Goal: Task Accomplishment & Management: Use online tool/utility

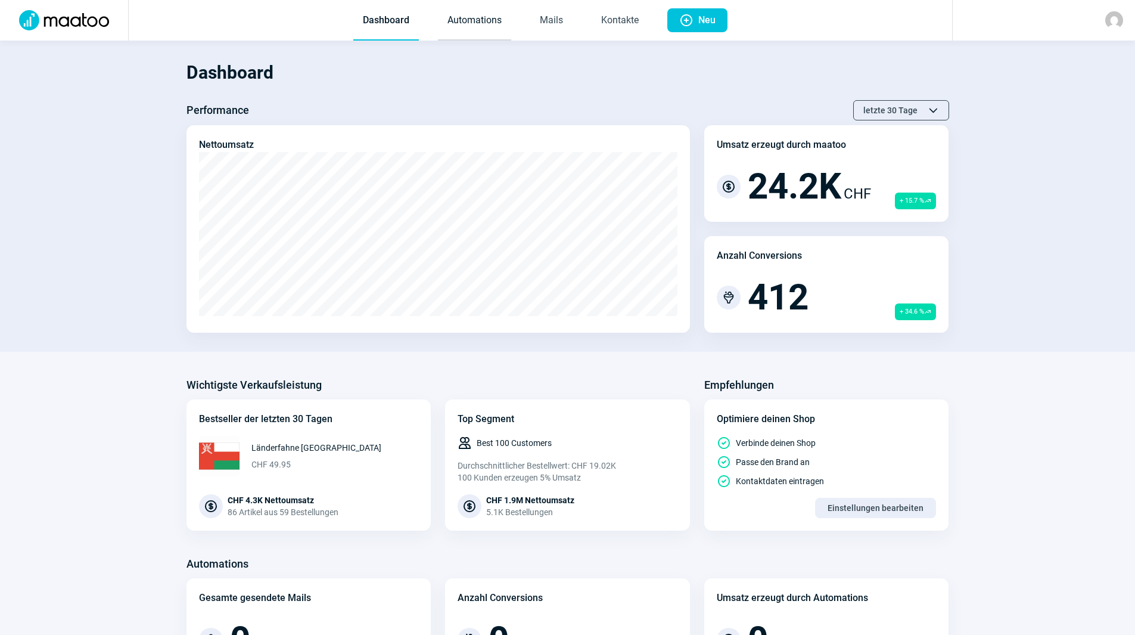
click at [492, 21] on link "Automations" at bounding box center [474, 20] width 73 height 39
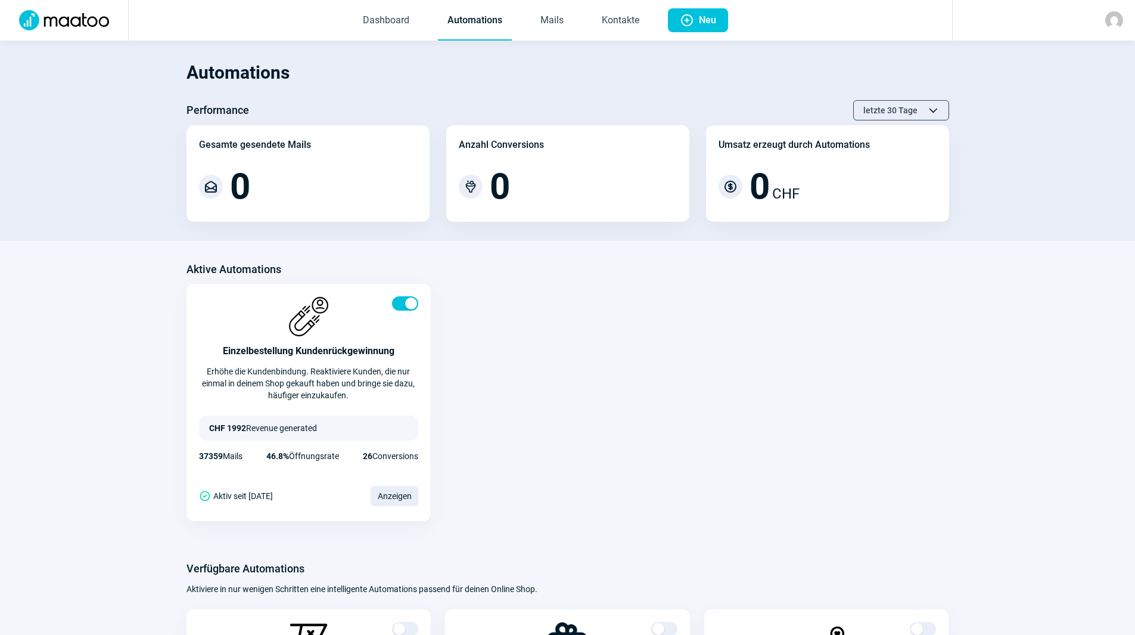
click at [577, 19] on span "Dashboard Automations Mails Kontakte" at bounding box center [501, 20] width 315 height 41
click at [540, 23] on link "Mails" at bounding box center [552, 20] width 42 height 39
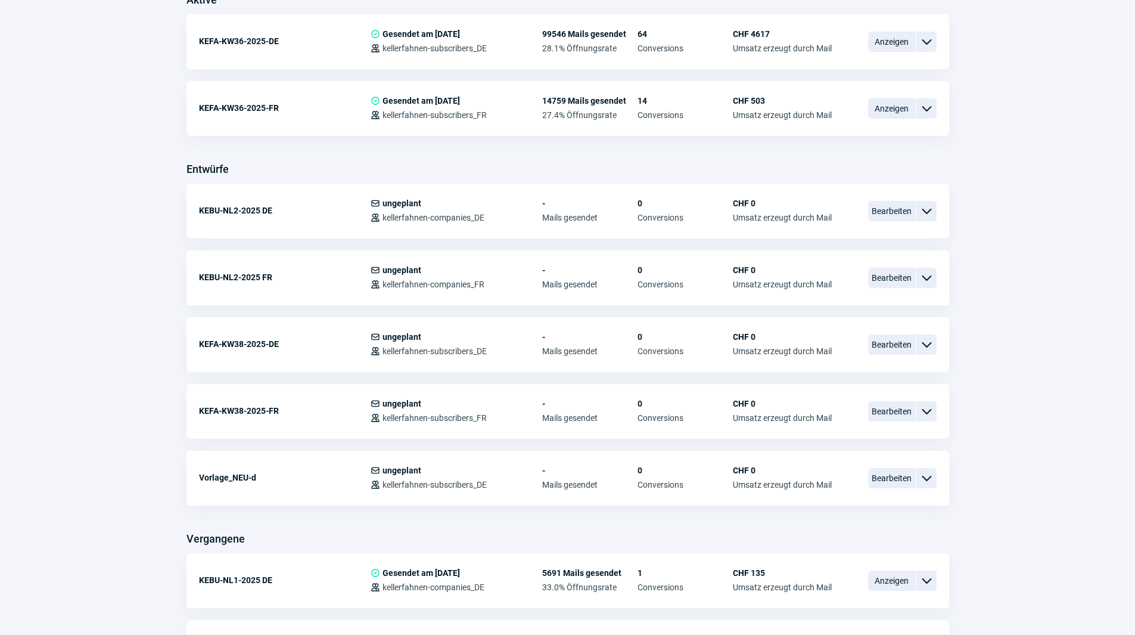
scroll to position [358, 0]
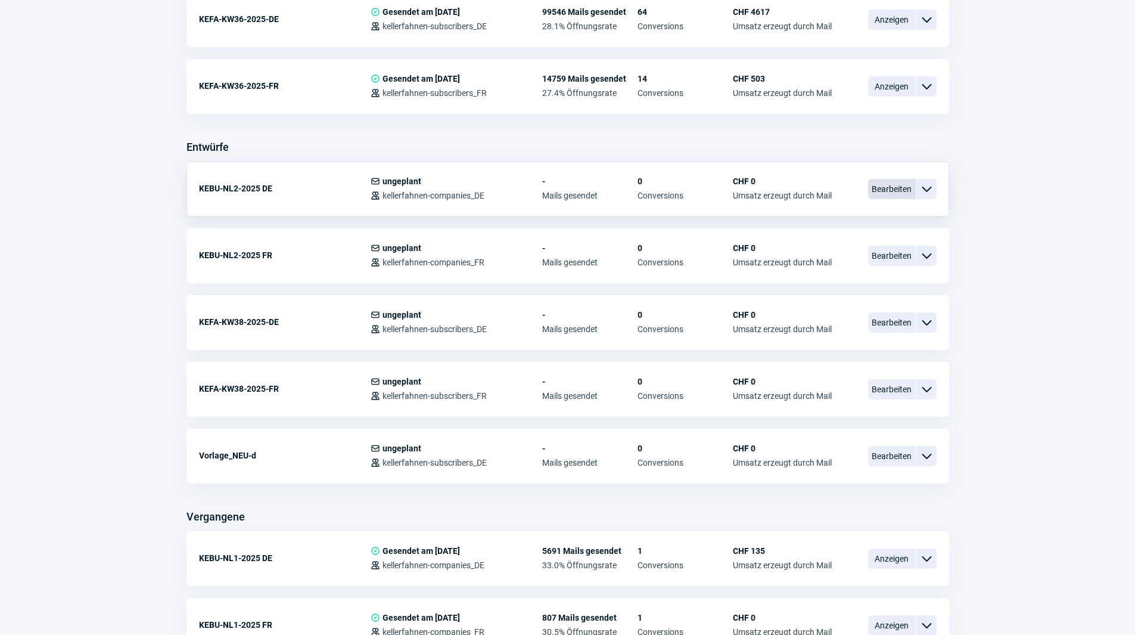
click at [883, 182] on span "Bearbeiten" at bounding box center [892, 189] width 48 height 20
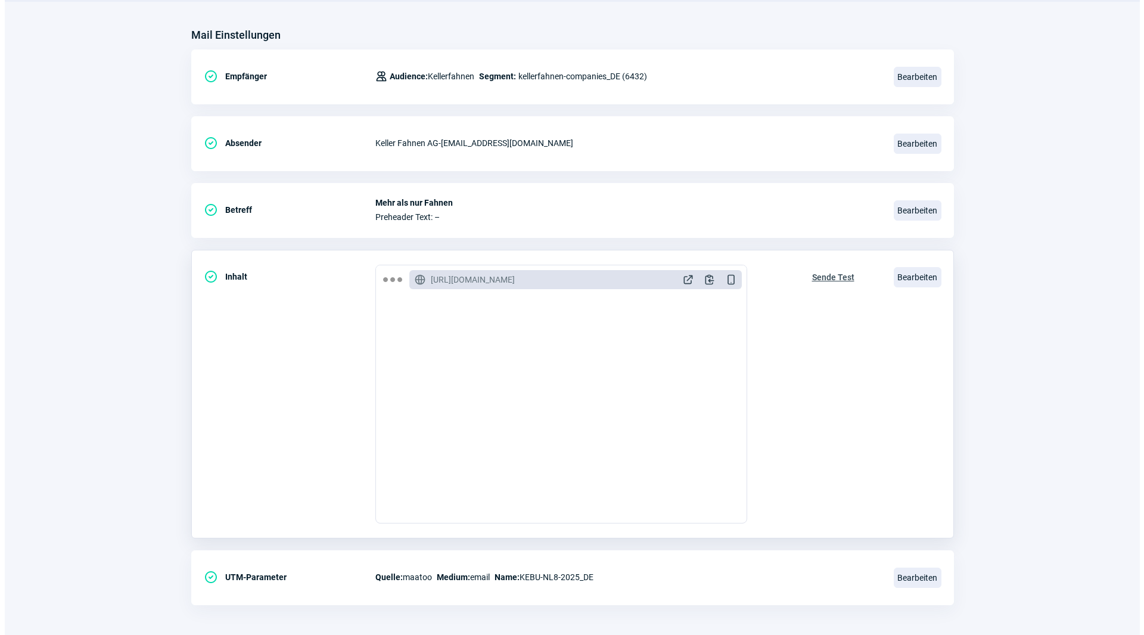
scroll to position [139, 0]
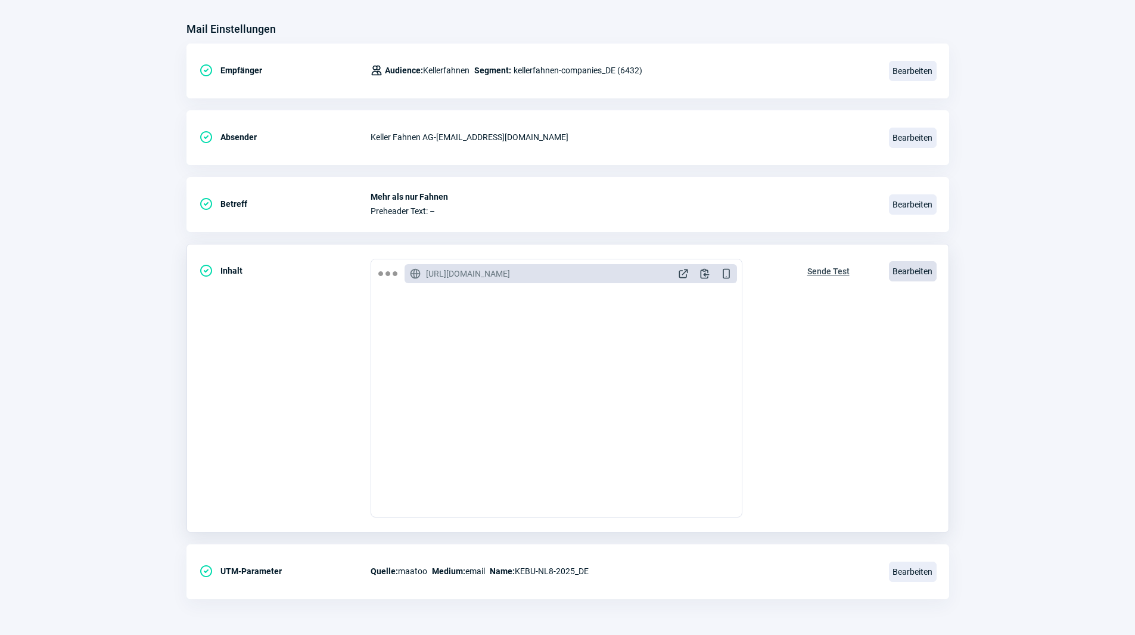
click at [923, 265] on span "Bearbeiten" at bounding box center [913, 271] width 48 height 20
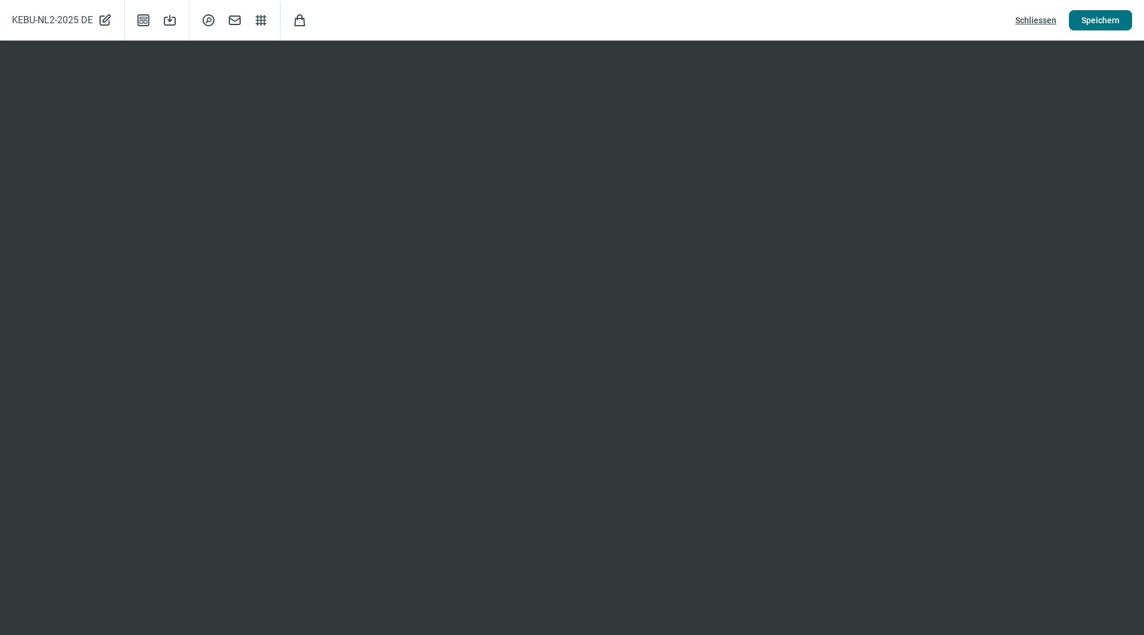
click at [1098, 20] on span "Speichern" at bounding box center [1100, 20] width 38 height 19
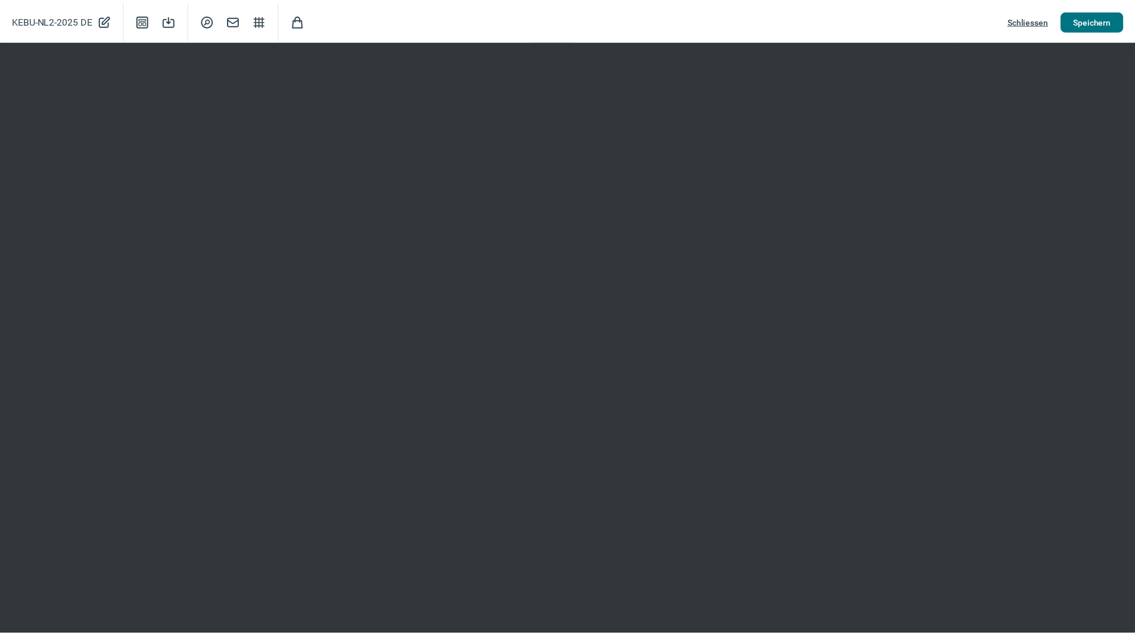
scroll to position [0, 0]
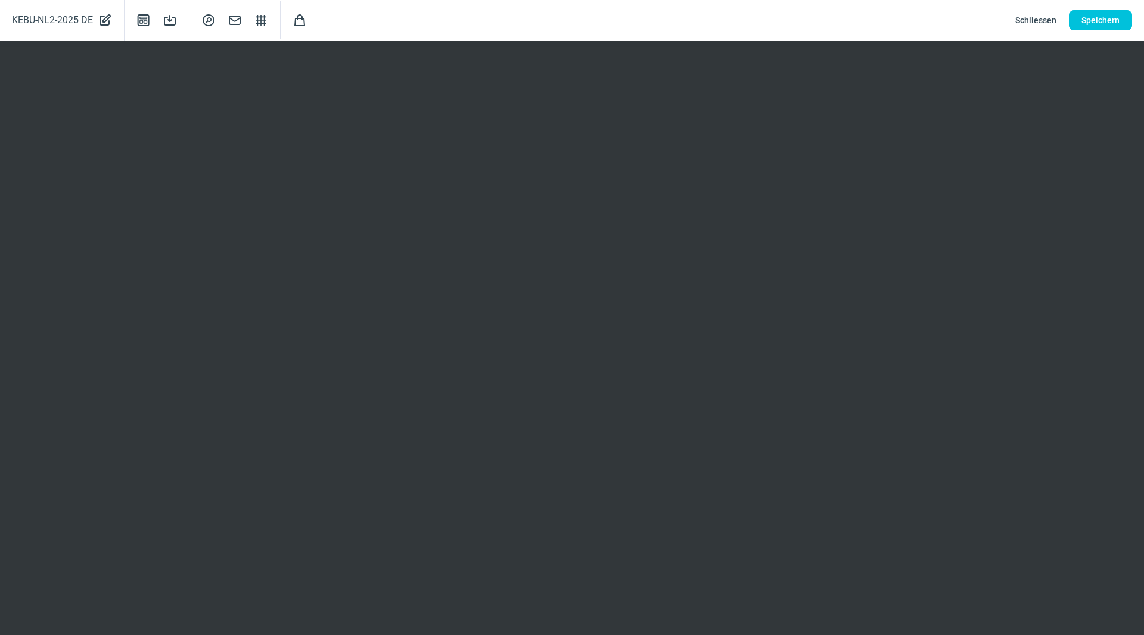
click at [1025, 22] on span "Schliessen" at bounding box center [1035, 20] width 41 height 19
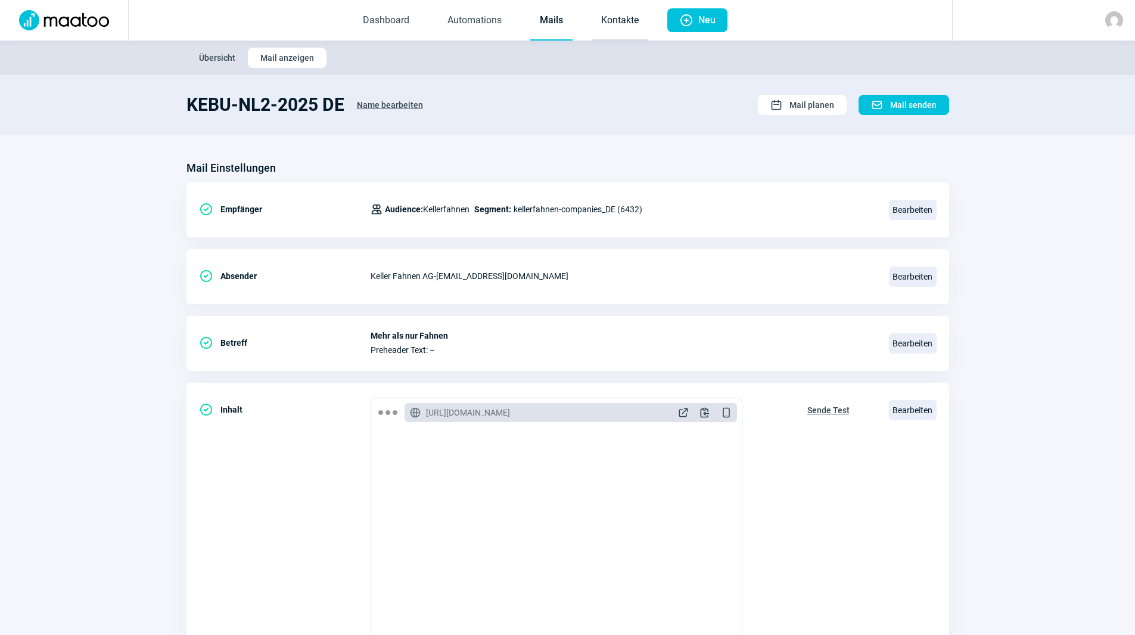
click at [612, 19] on link "Kontakte" at bounding box center [620, 20] width 57 height 39
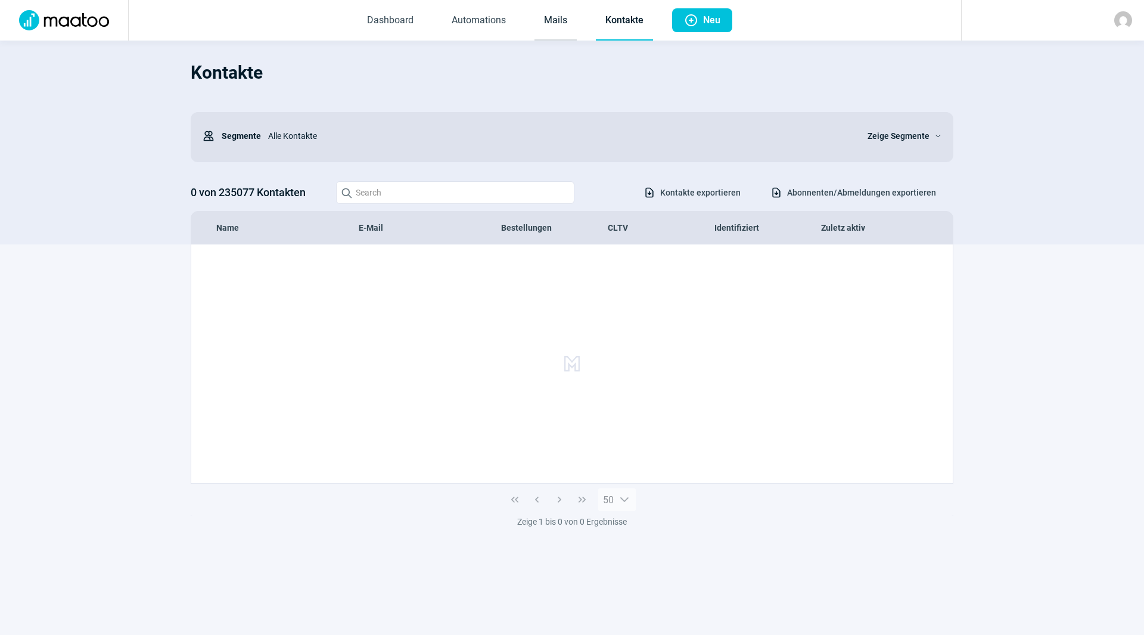
click at [554, 33] on link "Mails" at bounding box center [555, 20] width 42 height 39
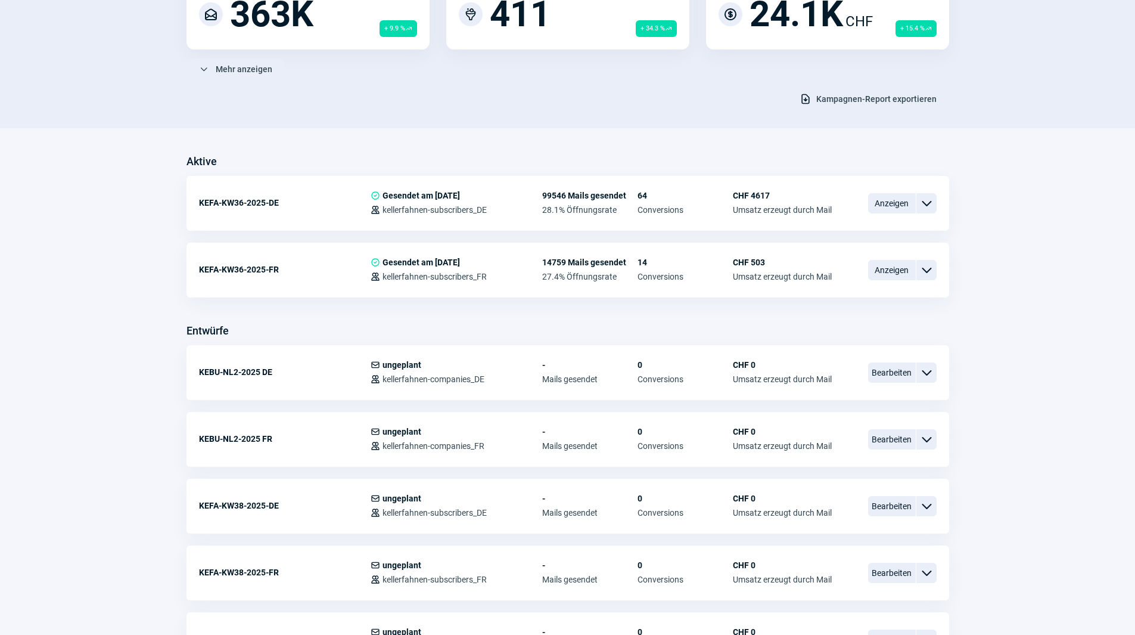
scroll to position [179, 0]
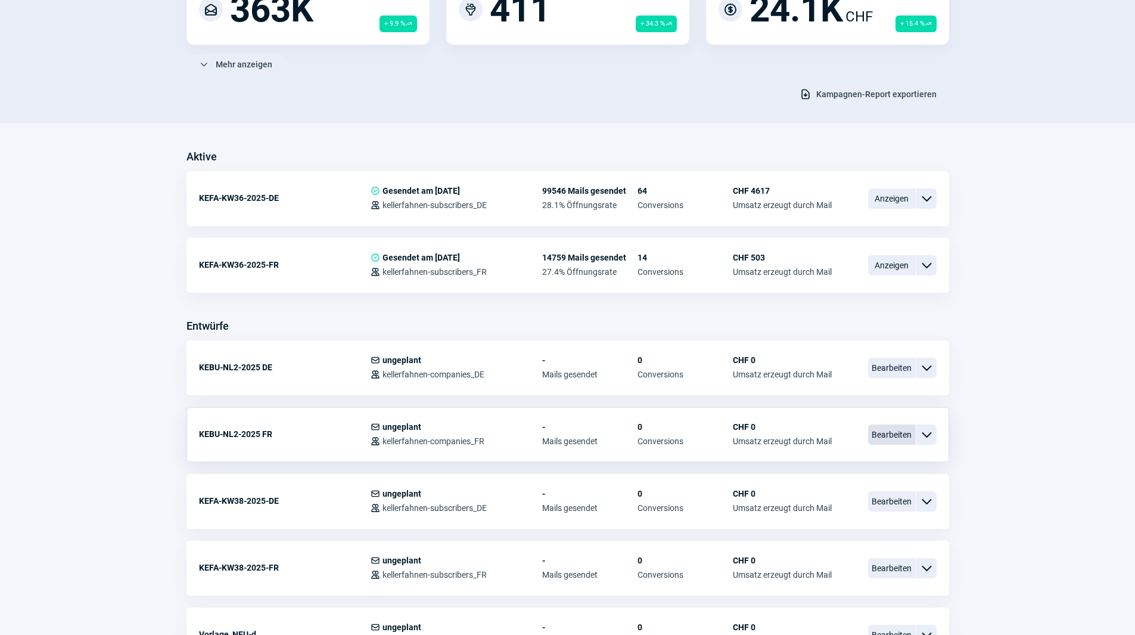
click at [907, 433] on span "Bearbeiten" at bounding box center [892, 434] width 48 height 20
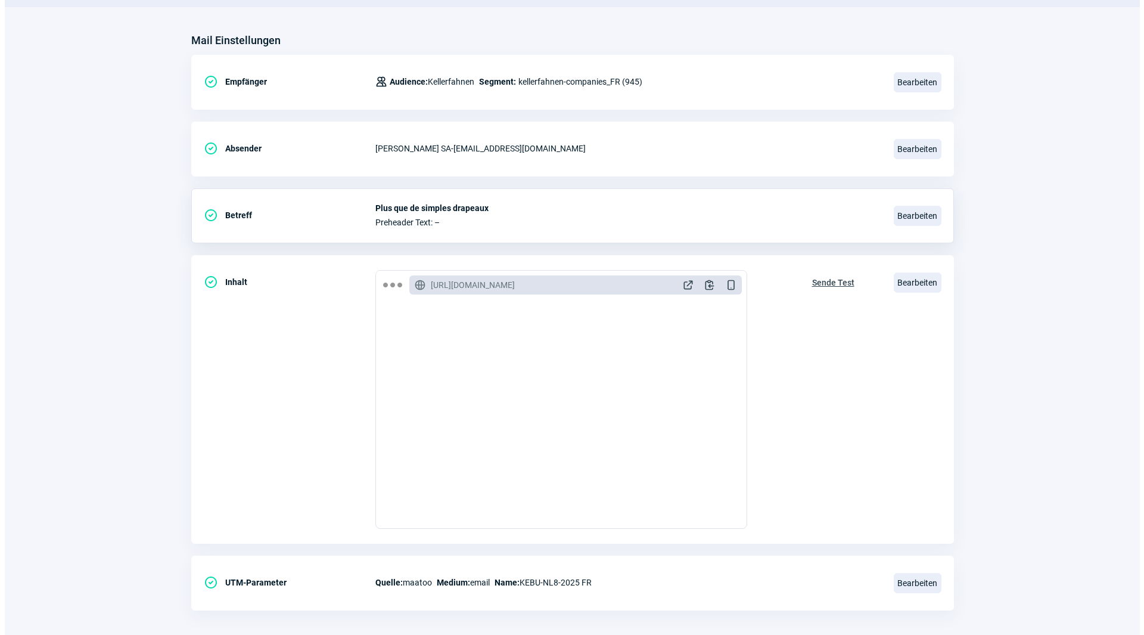
scroll to position [139, 0]
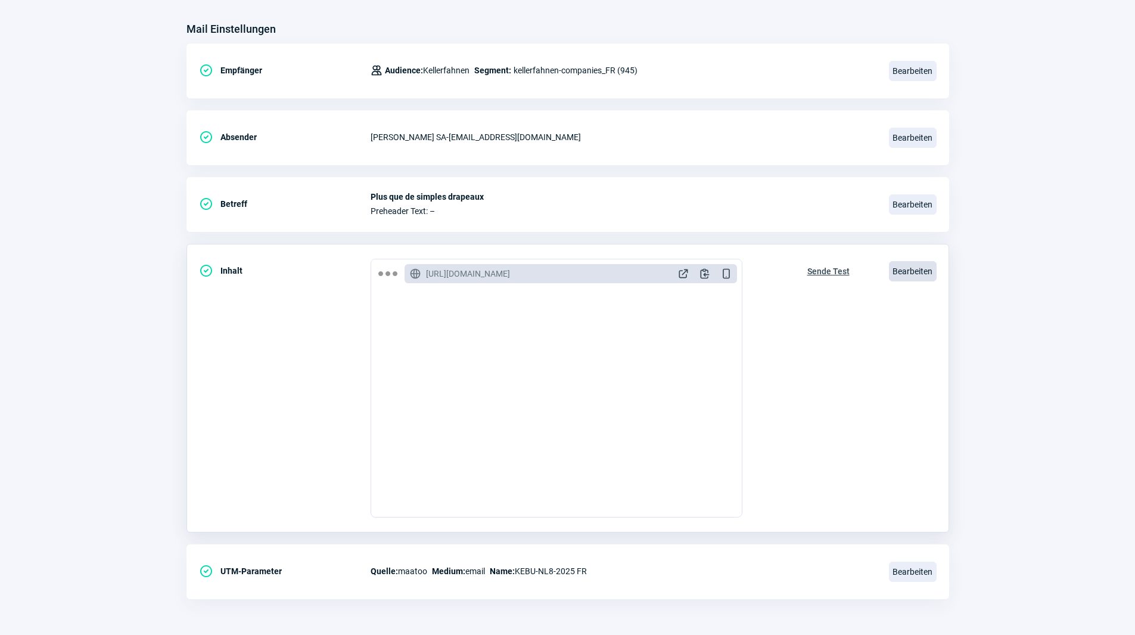
click at [900, 269] on span "Bearbeiten" at bounding box center [913, 271] width 48 height 20
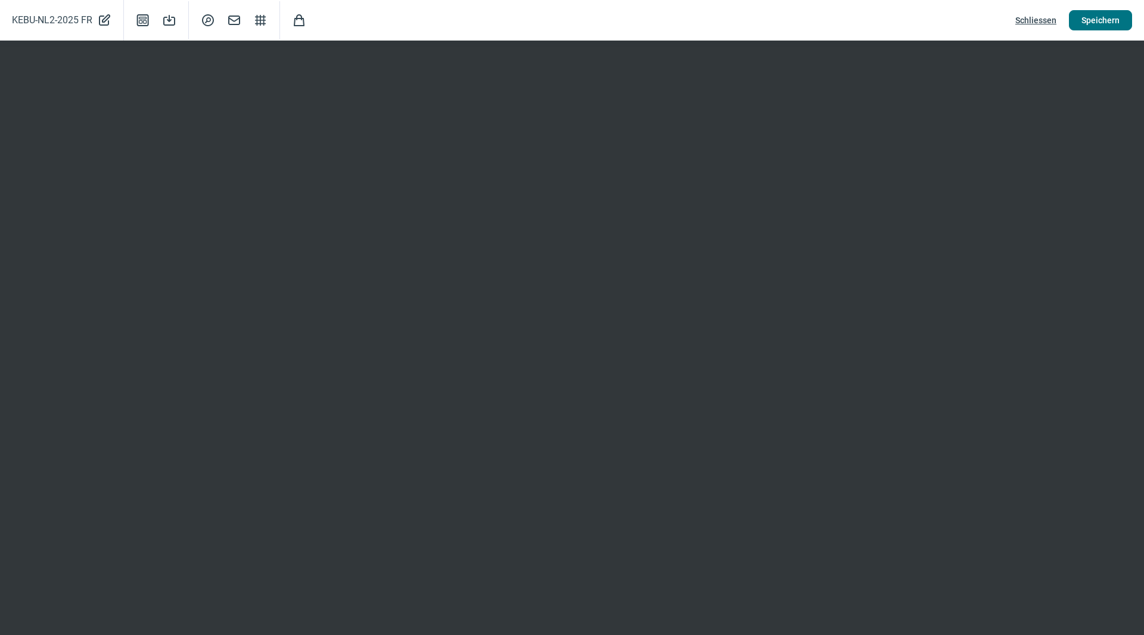
click at [1082, 21] on span "Speichern" at bounding box center [1100, 20] width 38 height 19
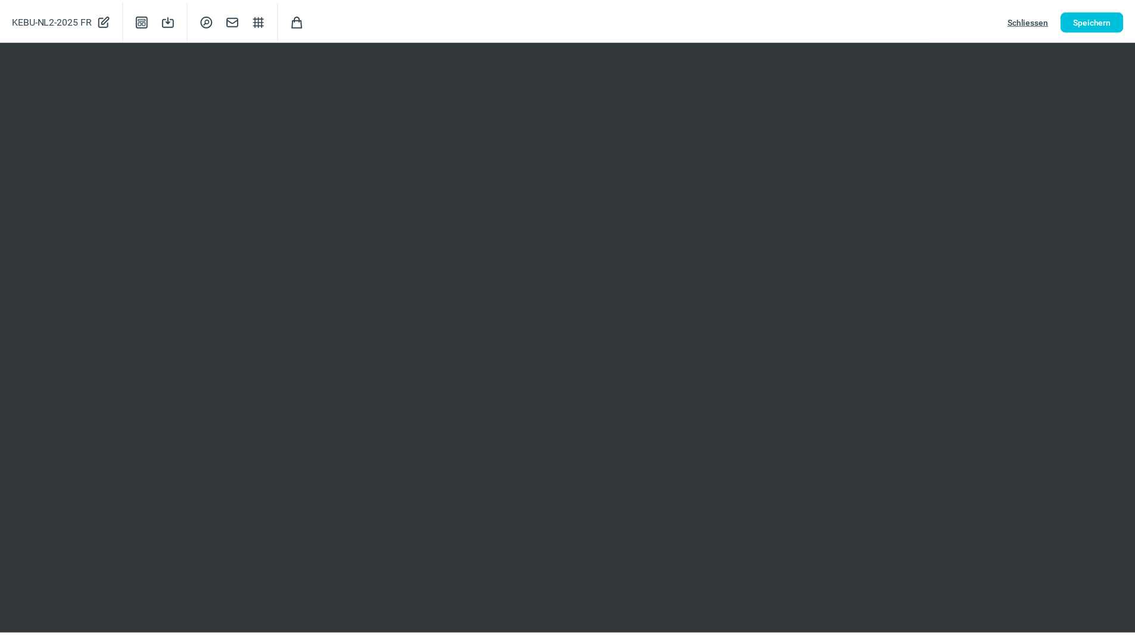
scroll to position [0, 0]
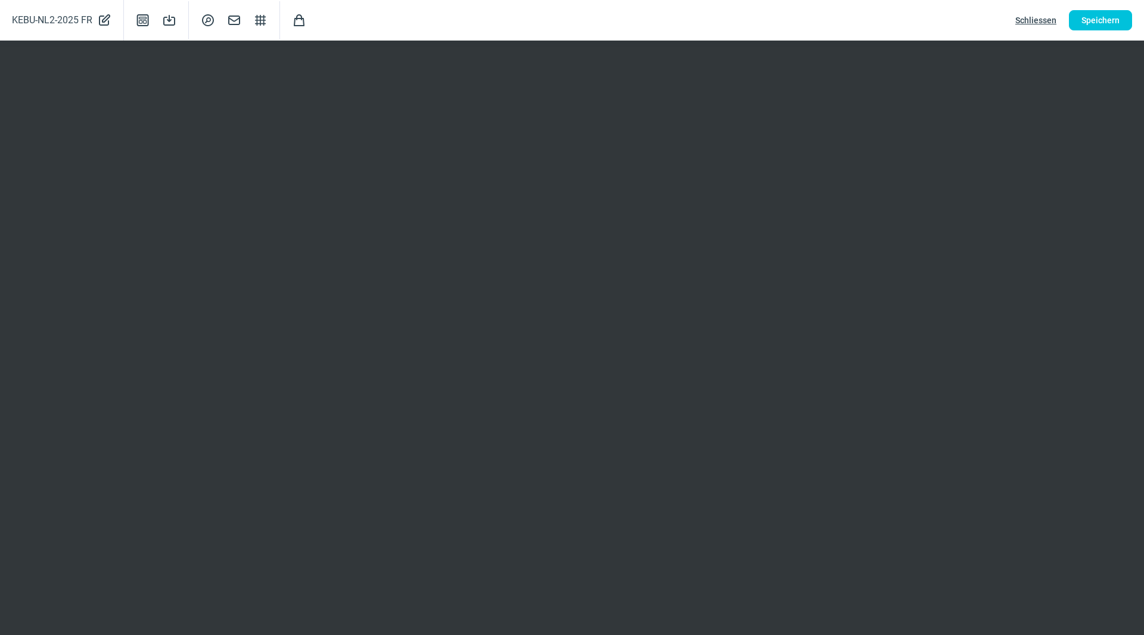
click at [1048, 15] on span "Schliessen" at bounding box center [1035, 20] width 41 height 19
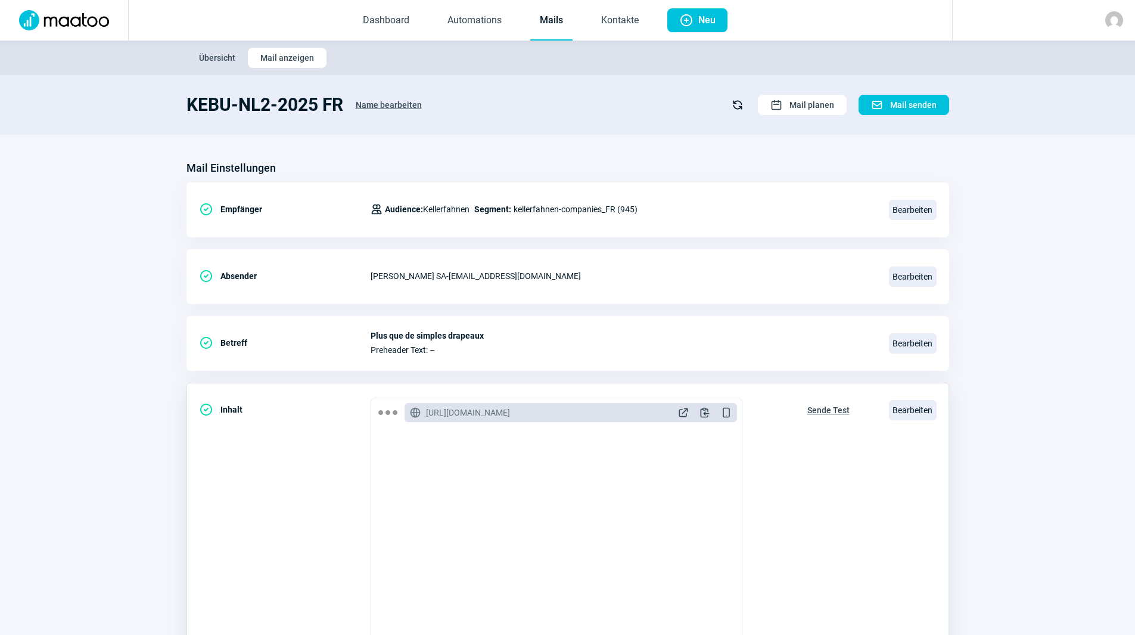
click at [819, 401] on span "Sende Test" at bounding box center [828, 409] width 42 height 19
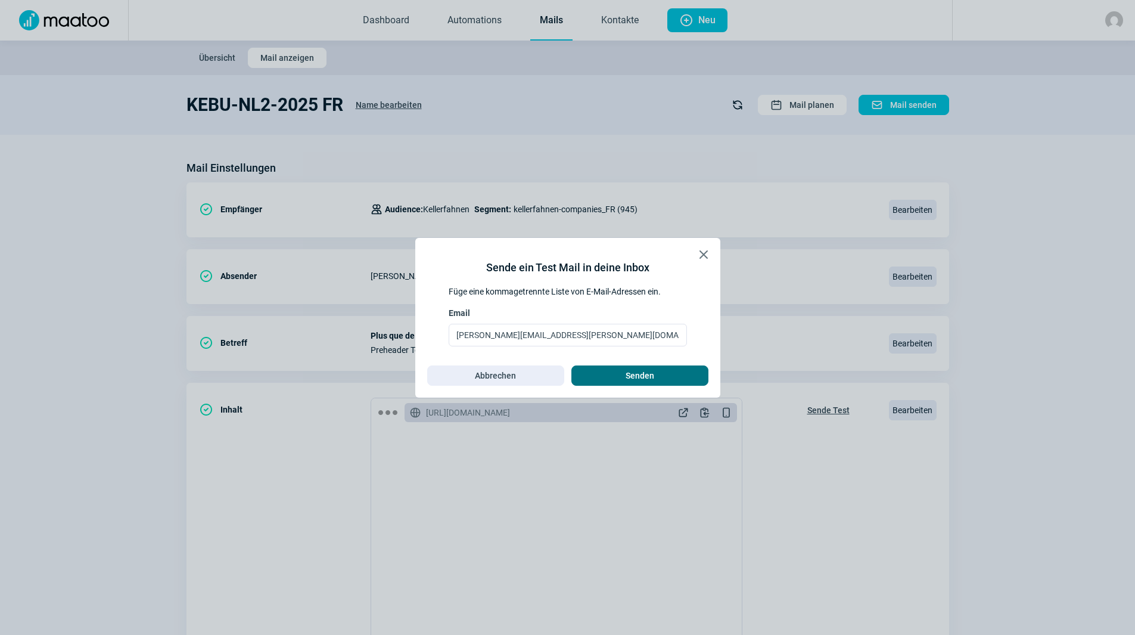
click at [653, 371] on span "Senden" at bounding box center [640, 375] width 29 height 19
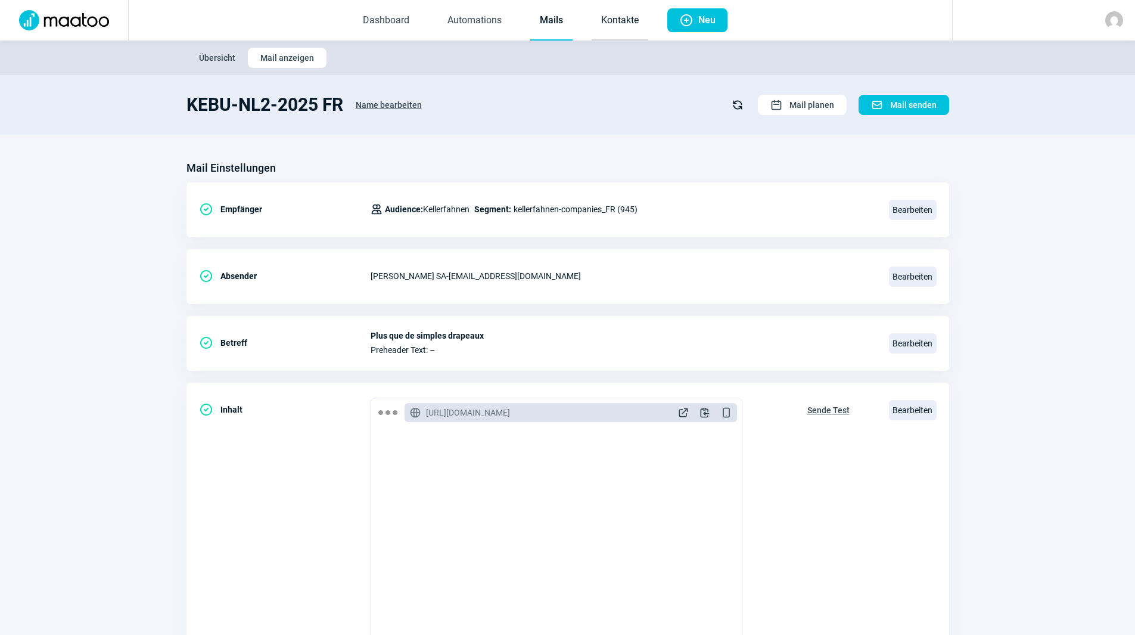
click at [605, 20] on link "Kontakte" at bounding box center [620, 20] width 57 height 39
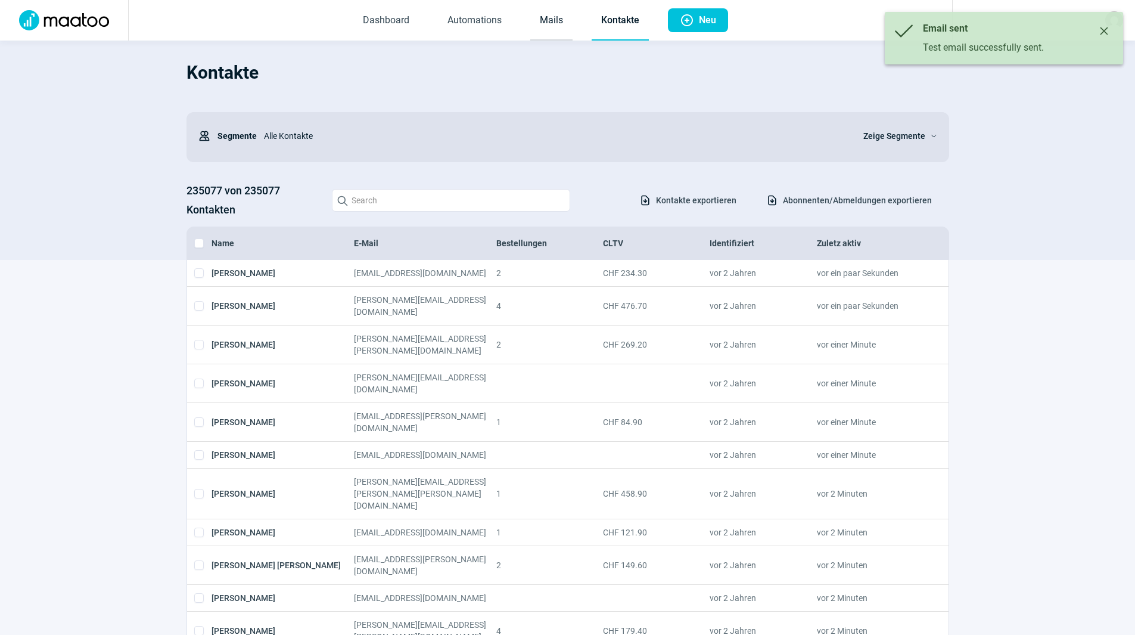
click at [559, 24] on link "Mails" at bounding box center [551, 20] width 42 height 39
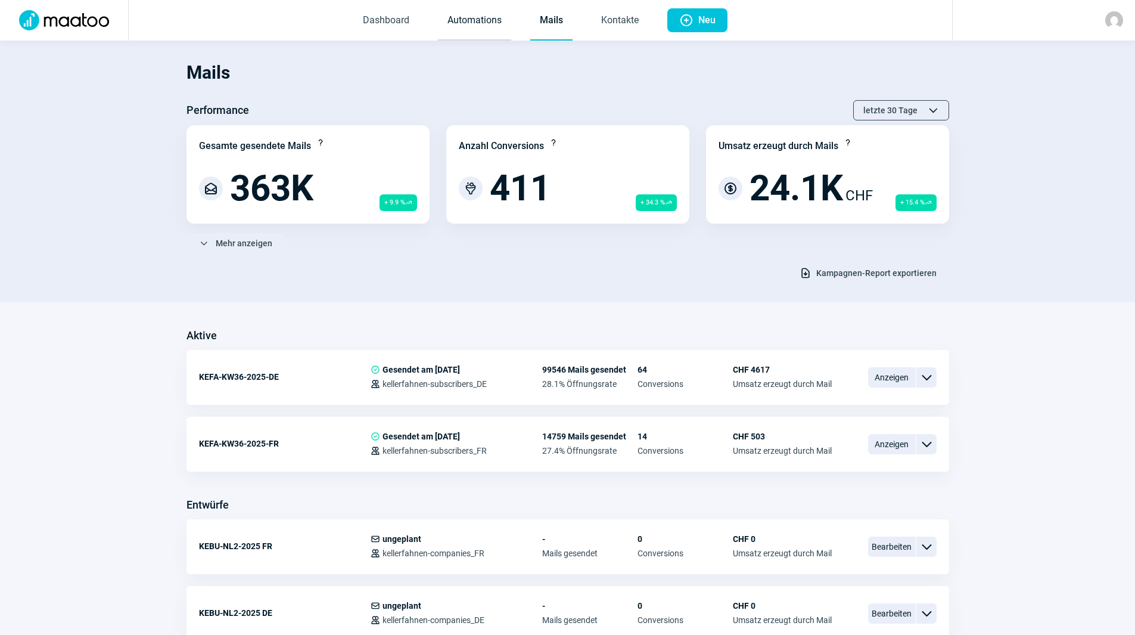
click at [499, 13] on link "Automations" at bounding box center [474, 20] width 73 height 39
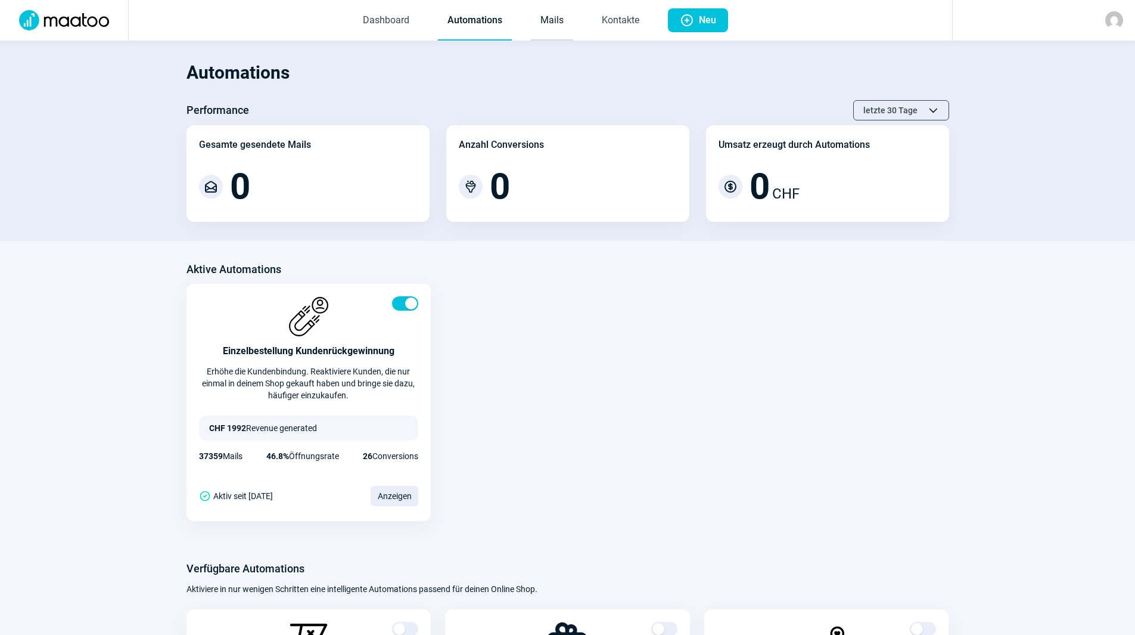
click at [551, 23] on link "Mails" at bounding box center [552, 20] width 42 height 39
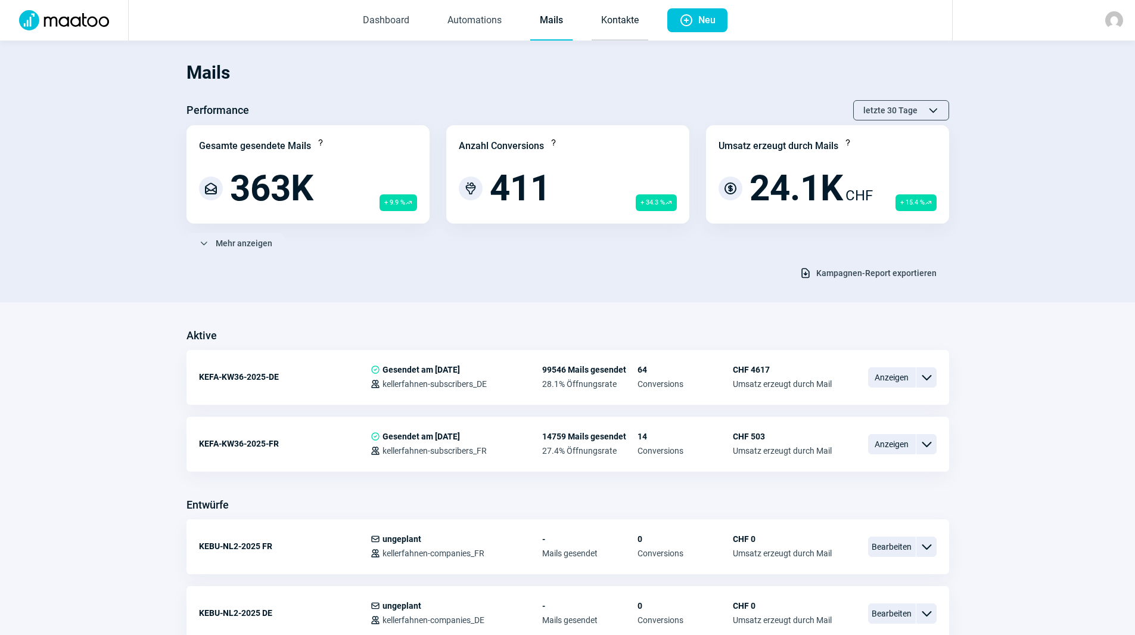
click at [610, 21] on link "Kontakte" at bounding box center [620, 20] width 57 height 39
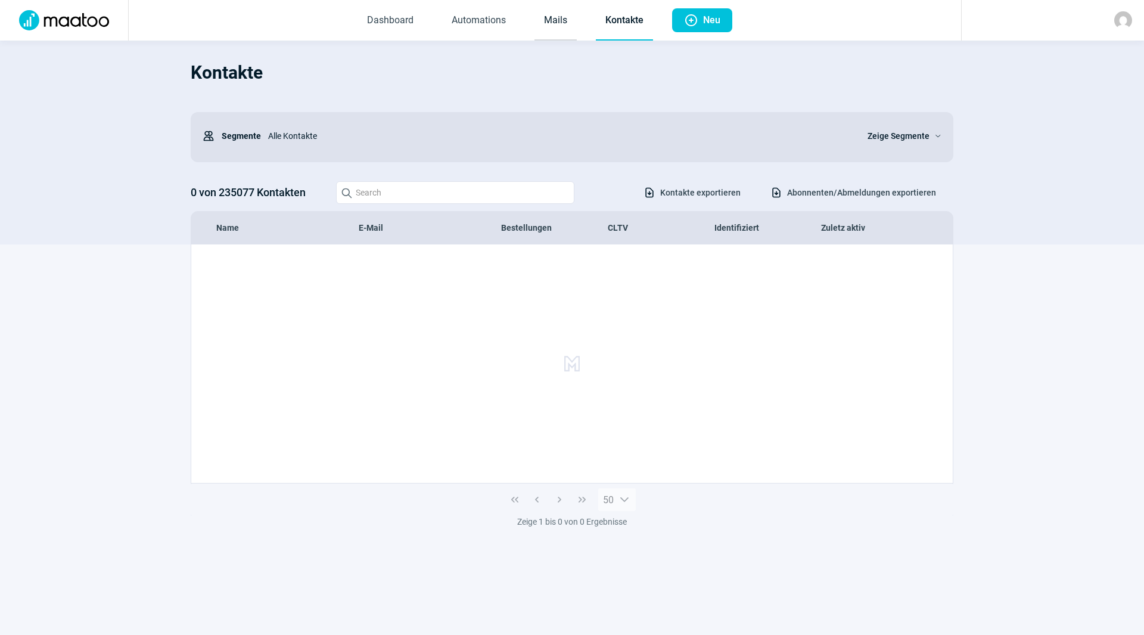
click at [553, 28] on link "Mails" at bounding box center [555, 20] width 42 height 39
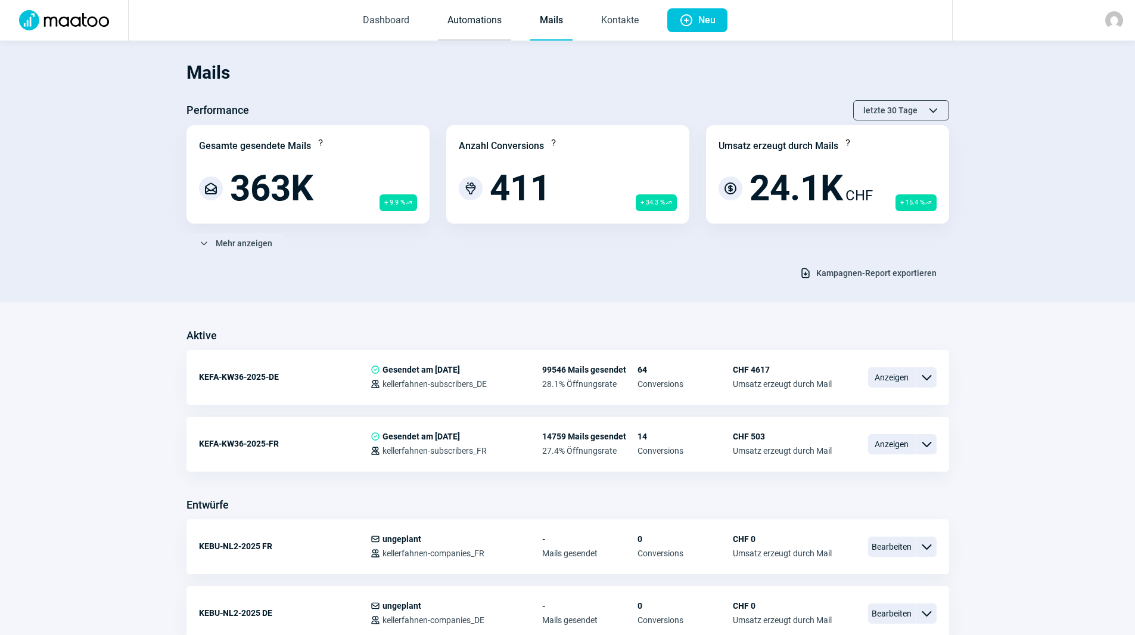
click at [492, 20] on link "Automations" at bounding box center [474, 20] width 73 height 39
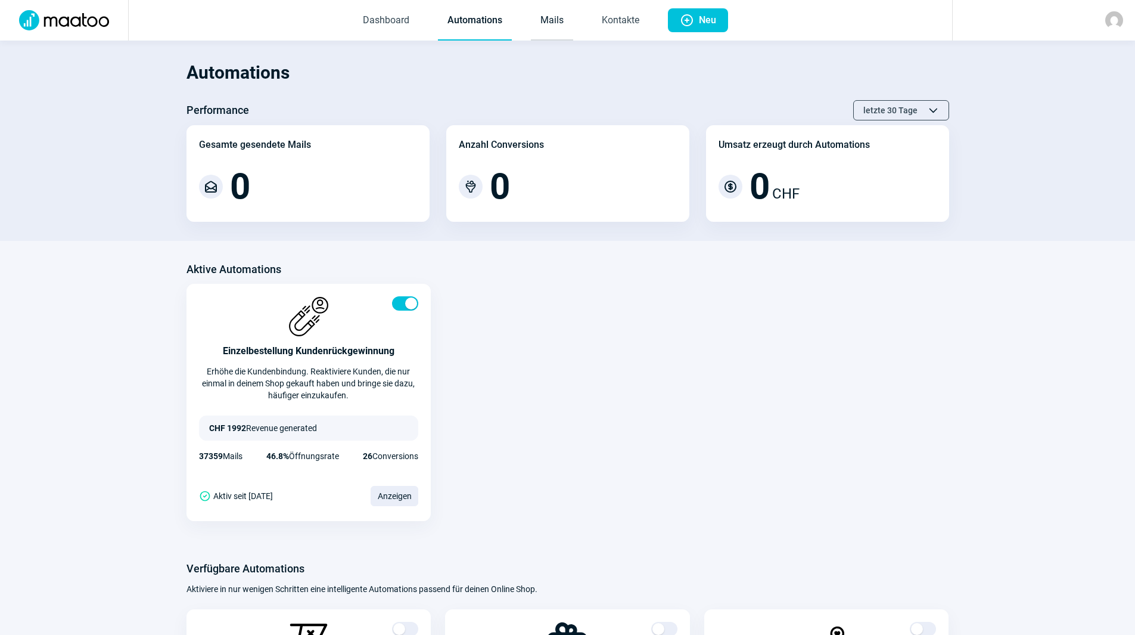
click at [552, 24] on link "Mails" at bounding box center [552, 20] width 42 height 39
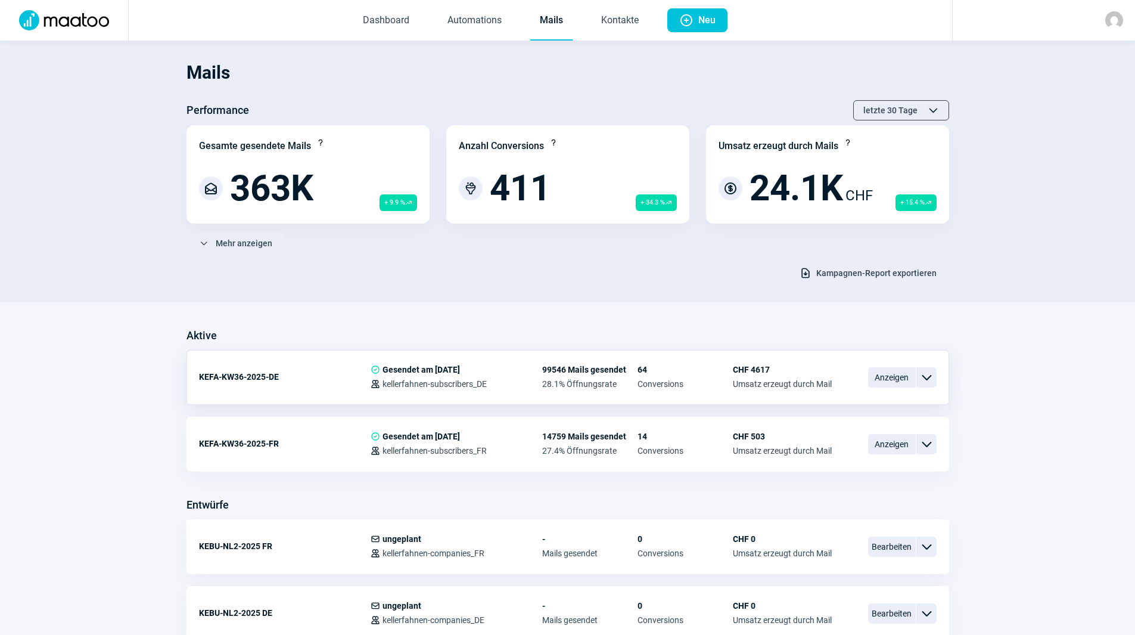
scroll to position [358, 0]
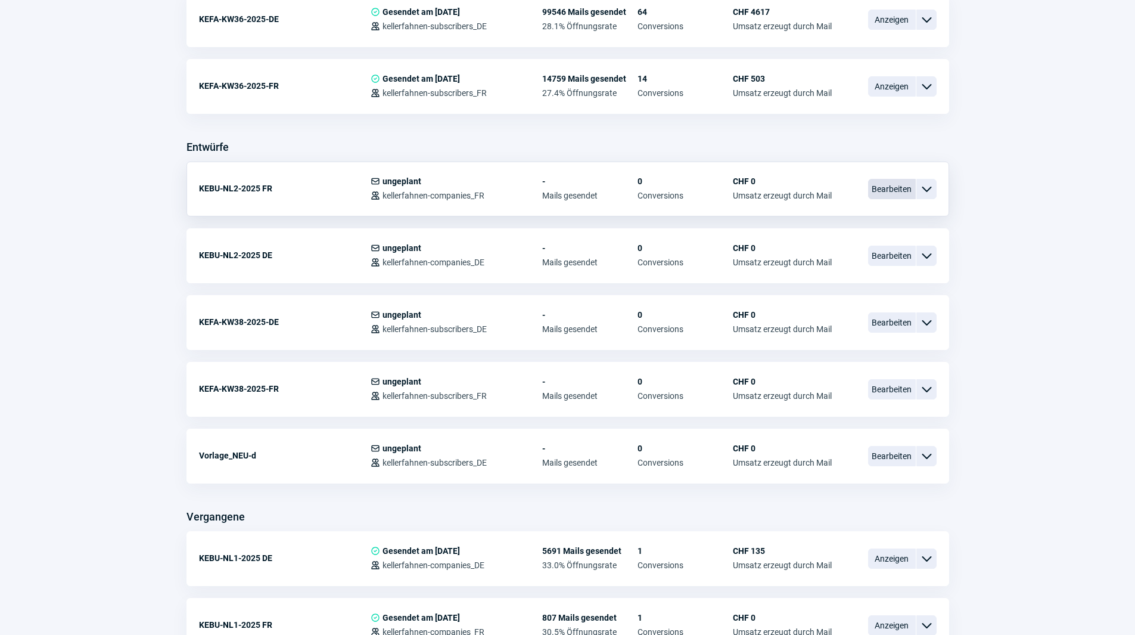
click at [886, 189] on span "Bearbeiten" at bounding box center [892, 189] width 48 height 20
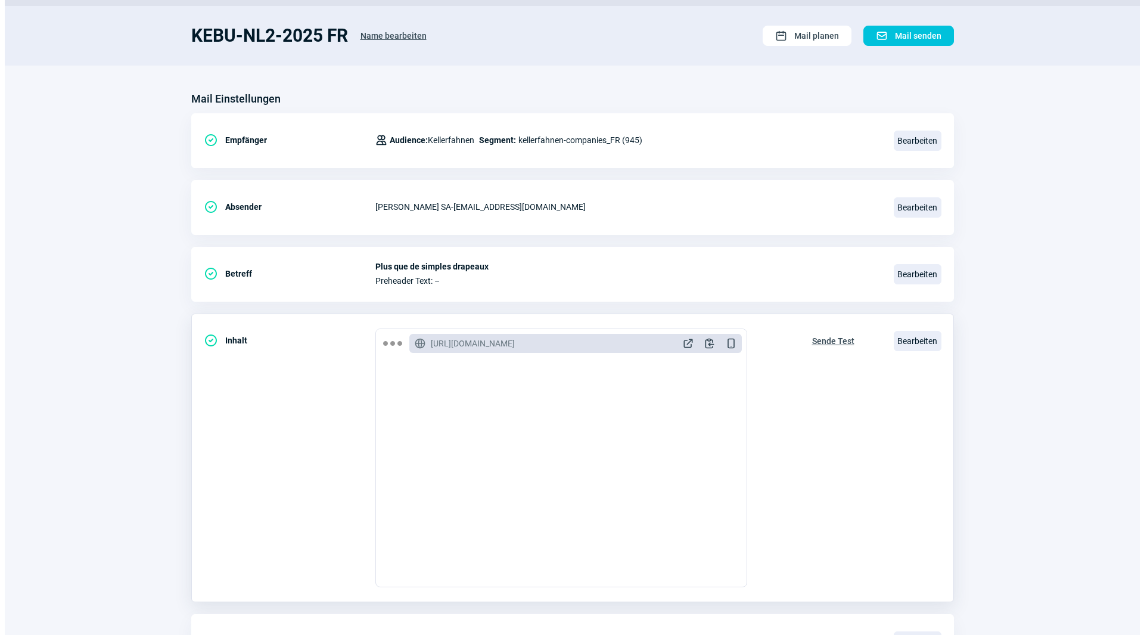
scroll to position [139, 0]
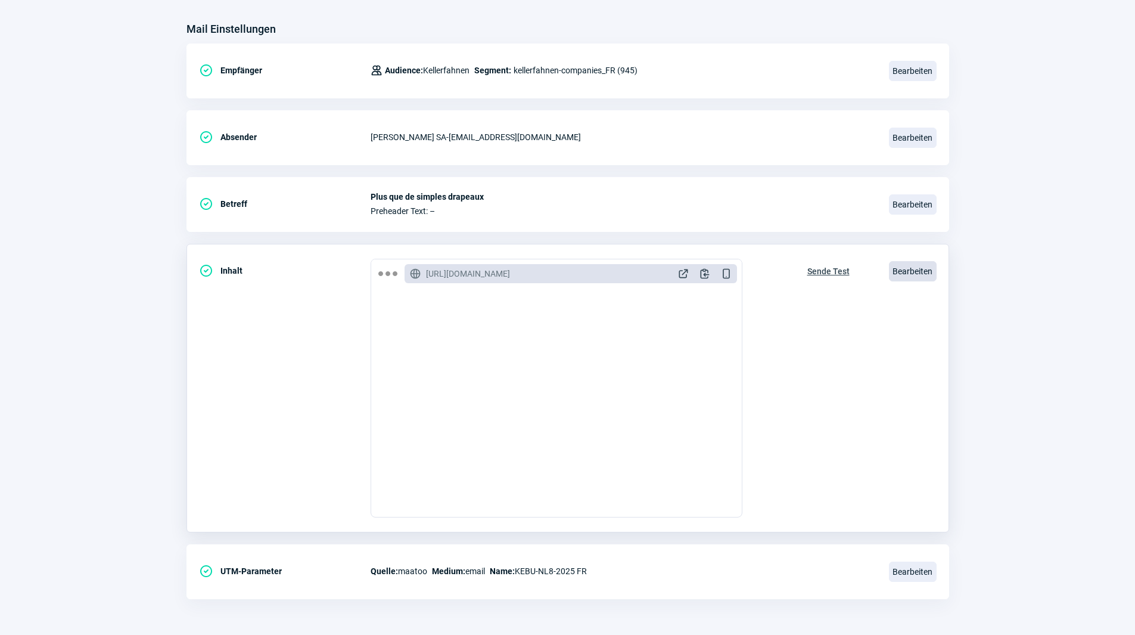
click at [907, 264] on span "Bearbeiten" at bounding box center [913, 271] width 48 height 20
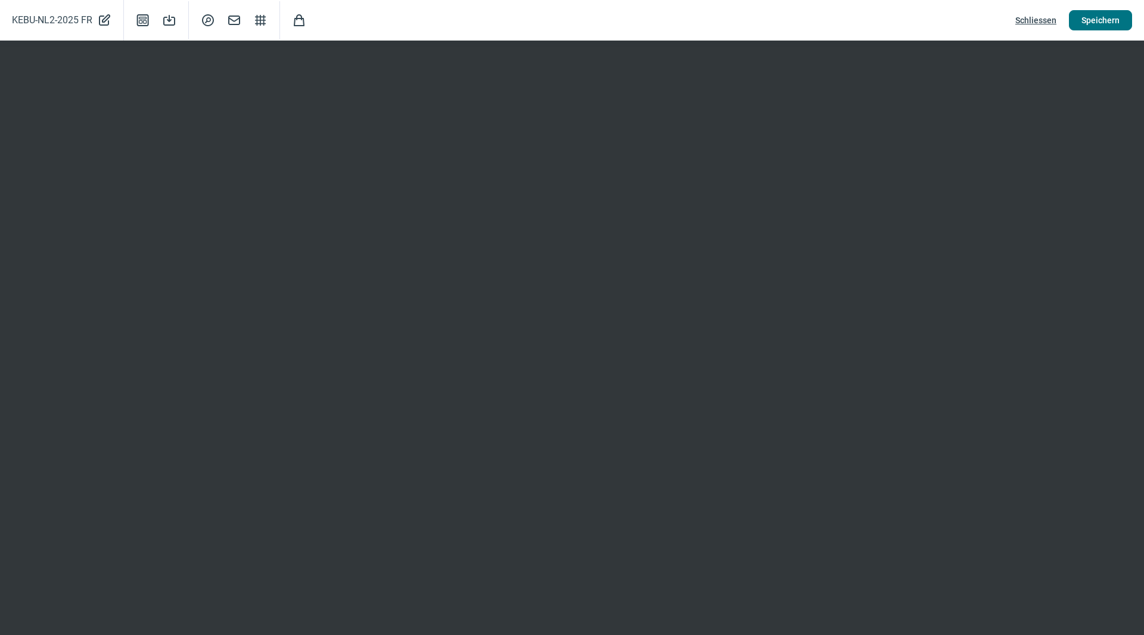
click at [1093, 24] on span "Speichern" at bounding box center [1100, 20] width 38 height 19
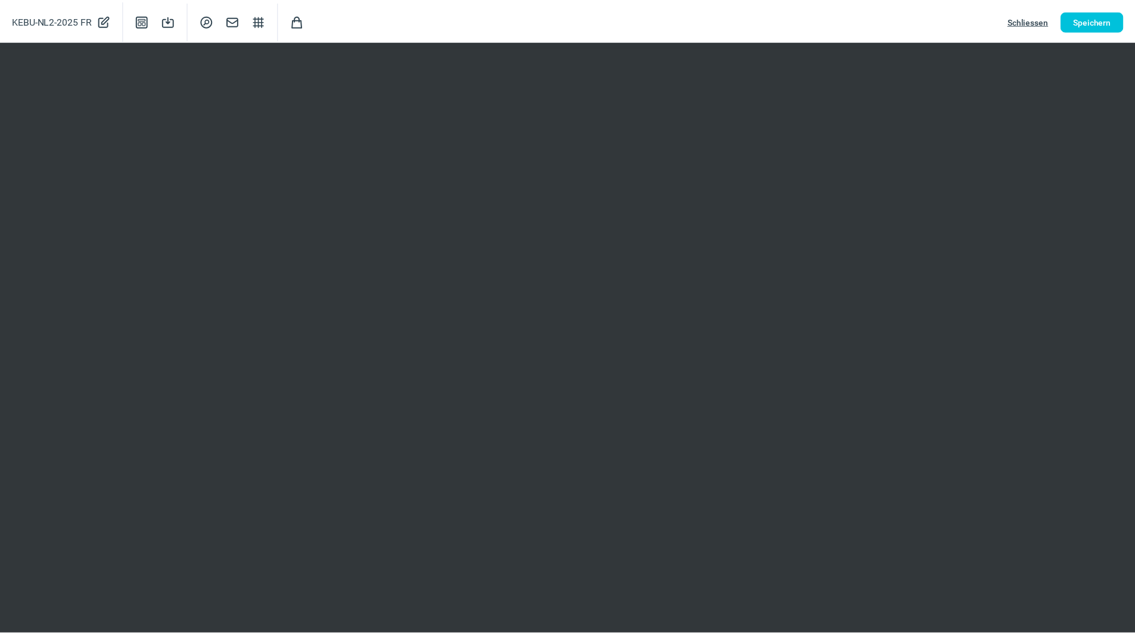
scroll to position [0, 0]
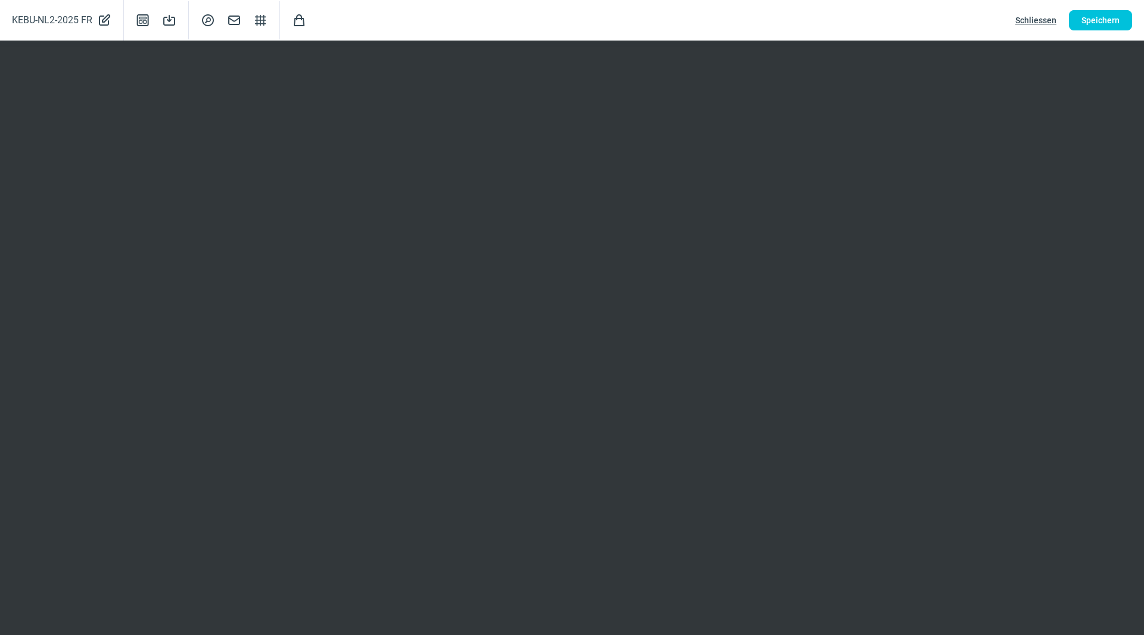
click at [1055, 17] on span "Schliessen" at bounding box center [1035, 20] width 41 height 19
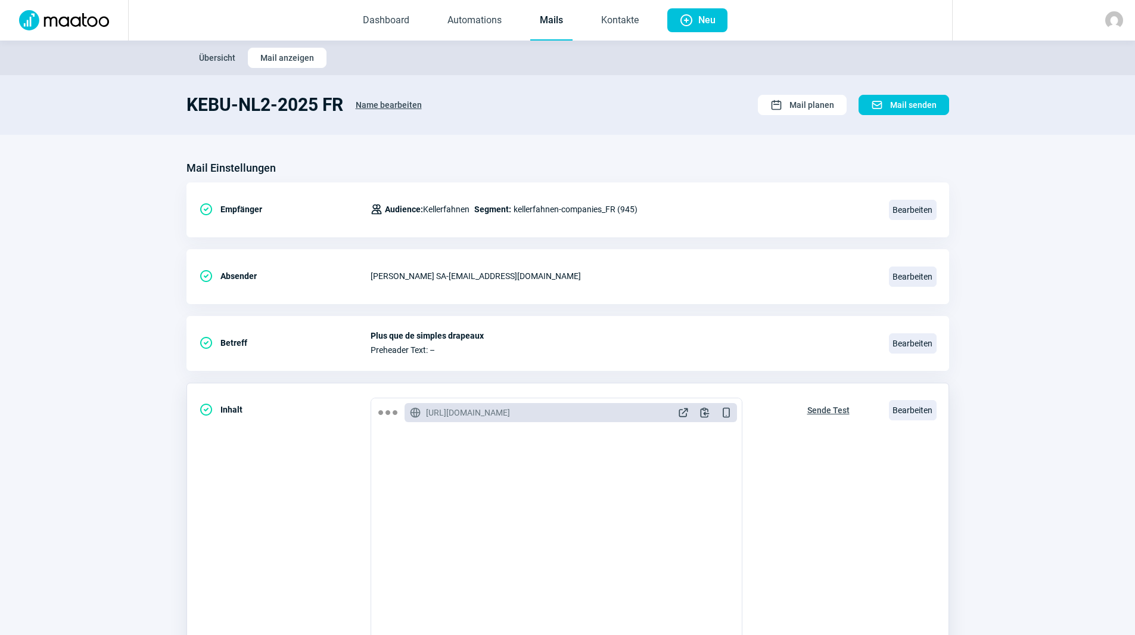
click at [818, 408] on span "Sende Test" at bounding box center [828, 409] width 42 height 19
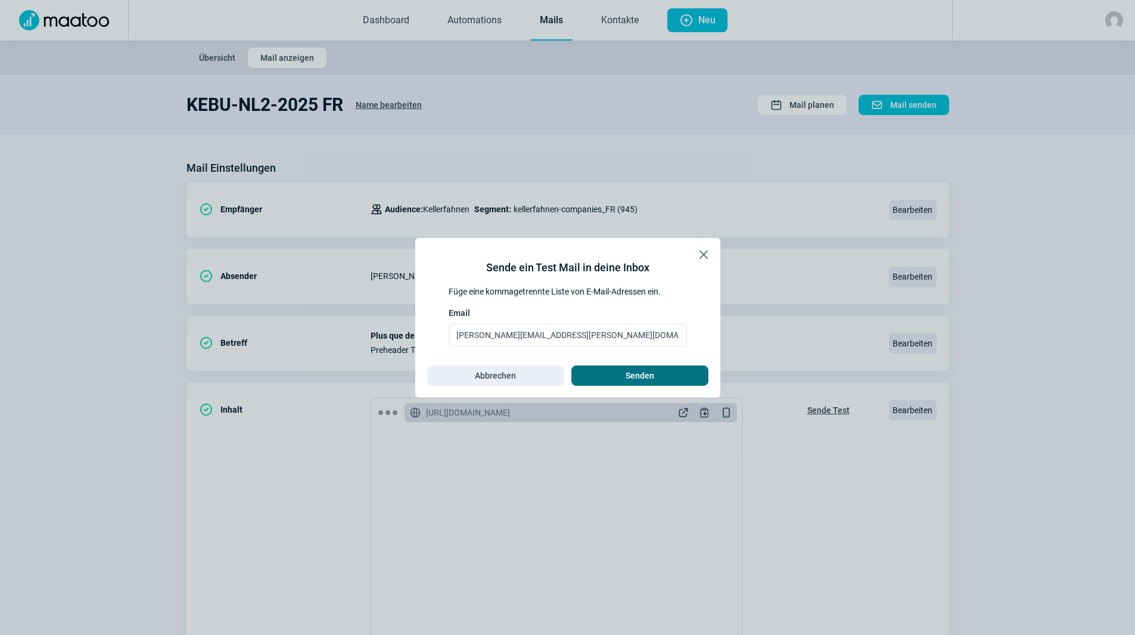
click at [680, 369] on span "Senden" at bounding box center [640, 375] width 112 height 19
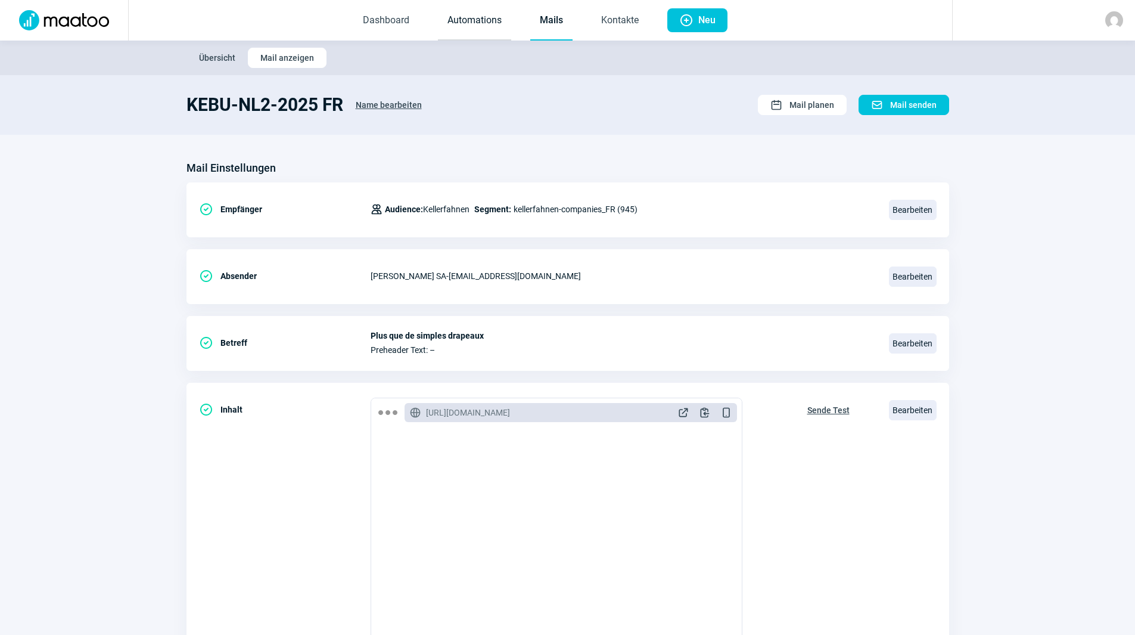
click at [478, 27] on link "Automations" at bounding box center [474, 20] width 73 height 39
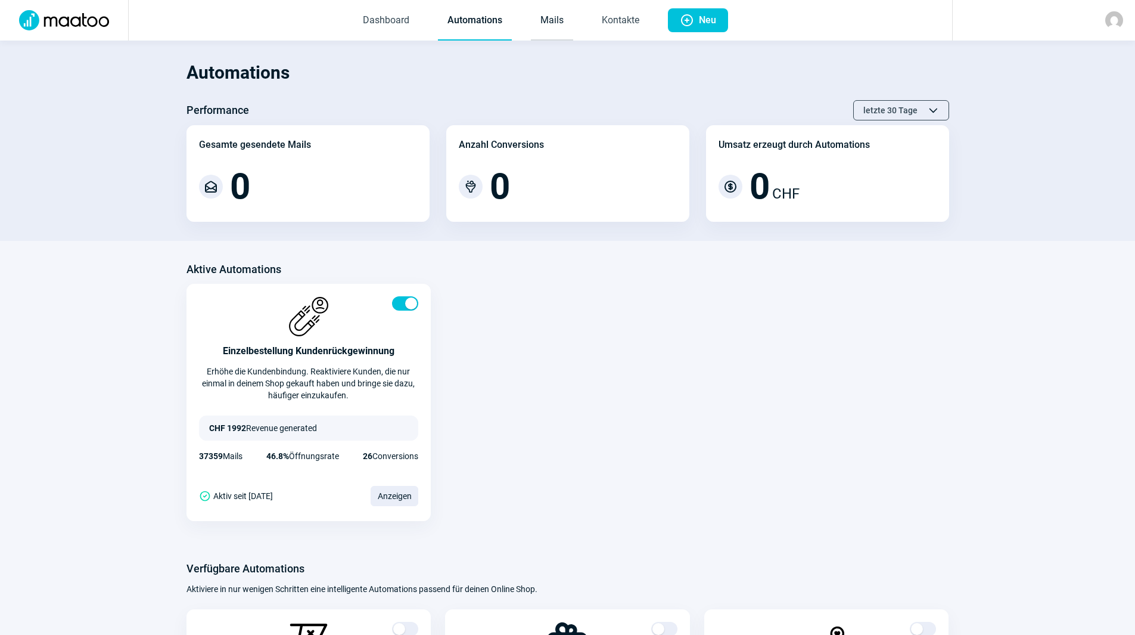
click at [551, 15] on link "Mails" at bounding box center [552, 20] width 42 height 39
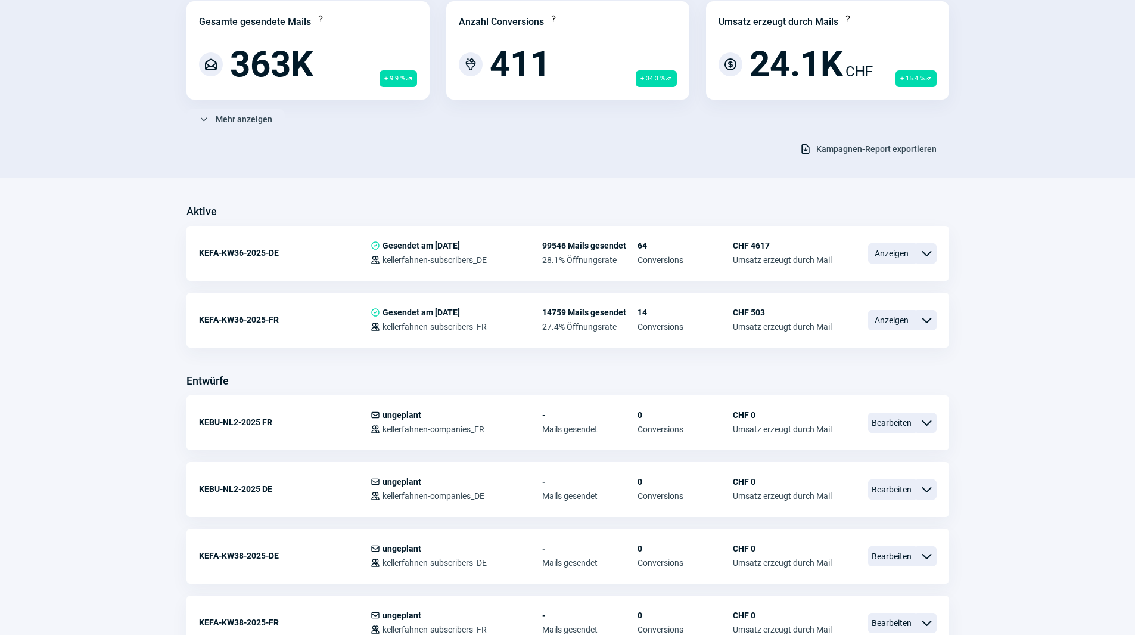
scroll to position [179, 0]
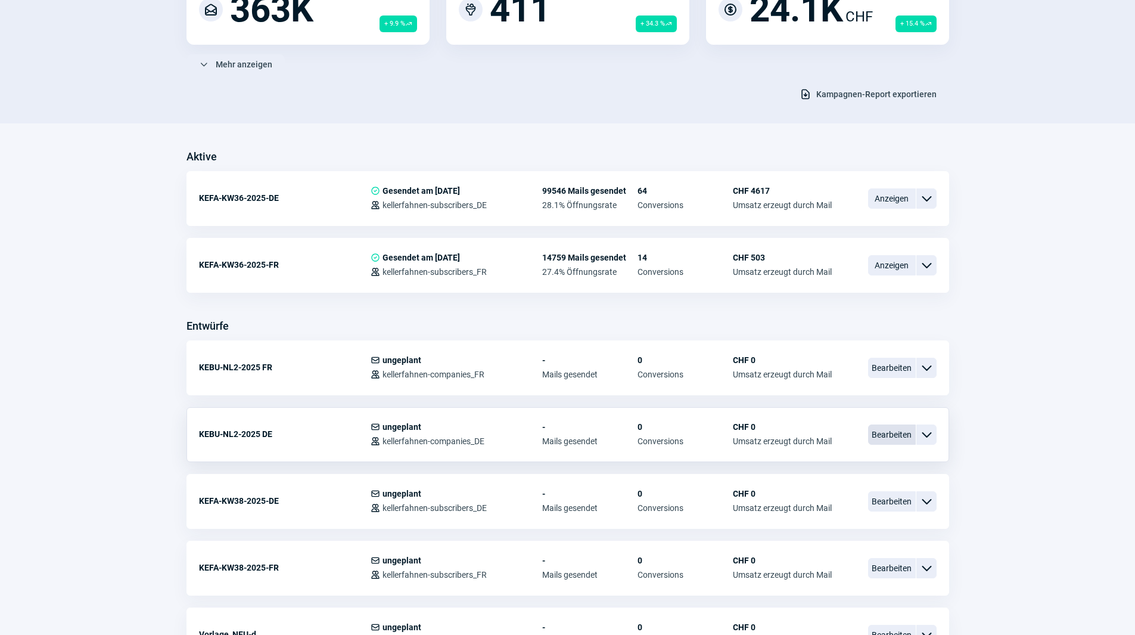
click at [897, 430] on span "Bearbeiten" at bounding box center [892, 434] width 48 height 20
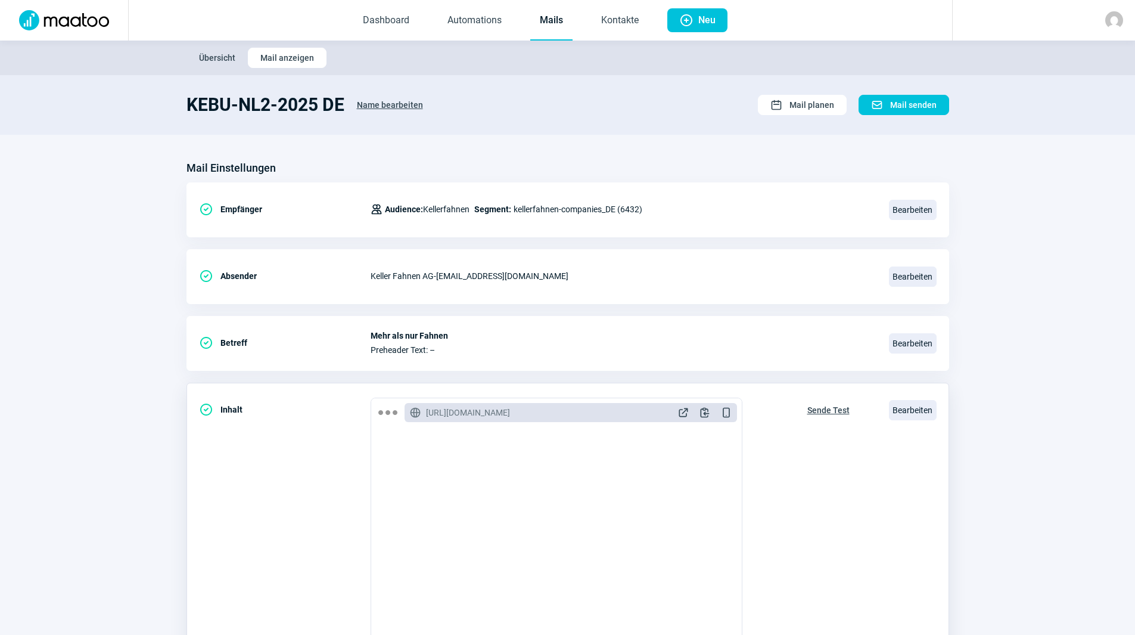
click at [815, 414] on span "Sende Test" at bounding box center [828, 409] width 42 height 19
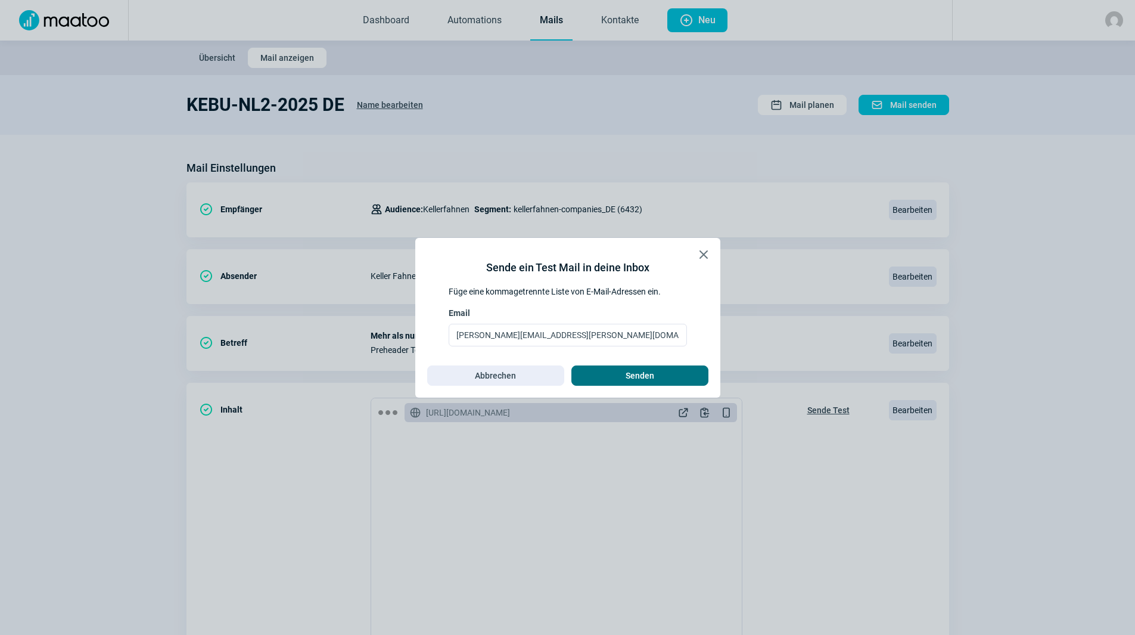
click at [625, 380] on span "Senden" at bounding box center [640, 375] width 112 height 19
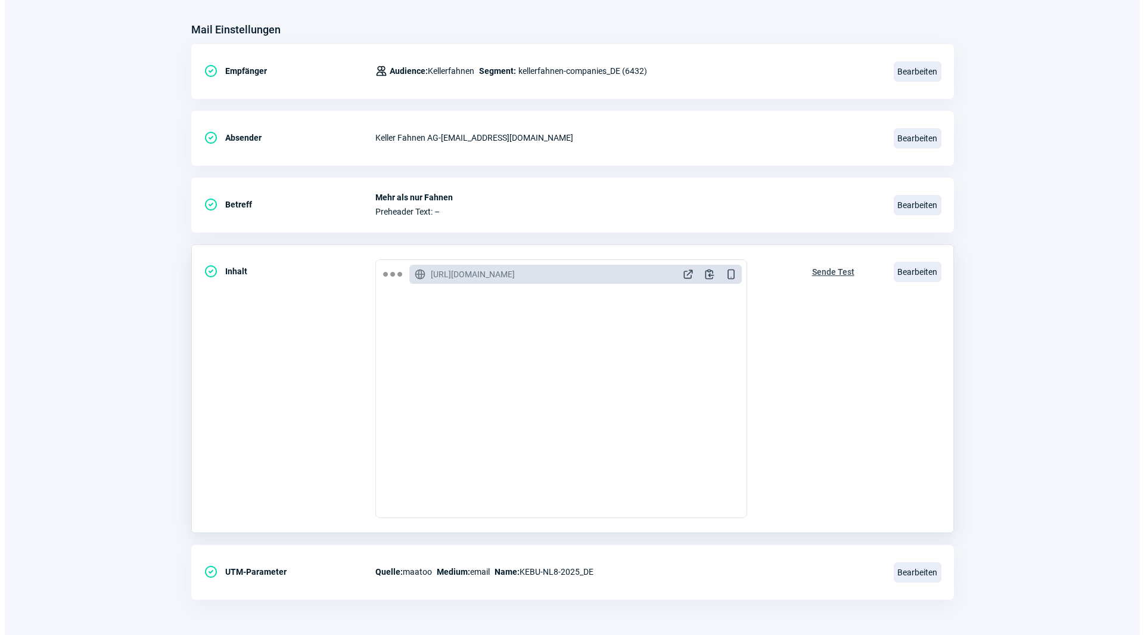
scroll to position [139, 0]
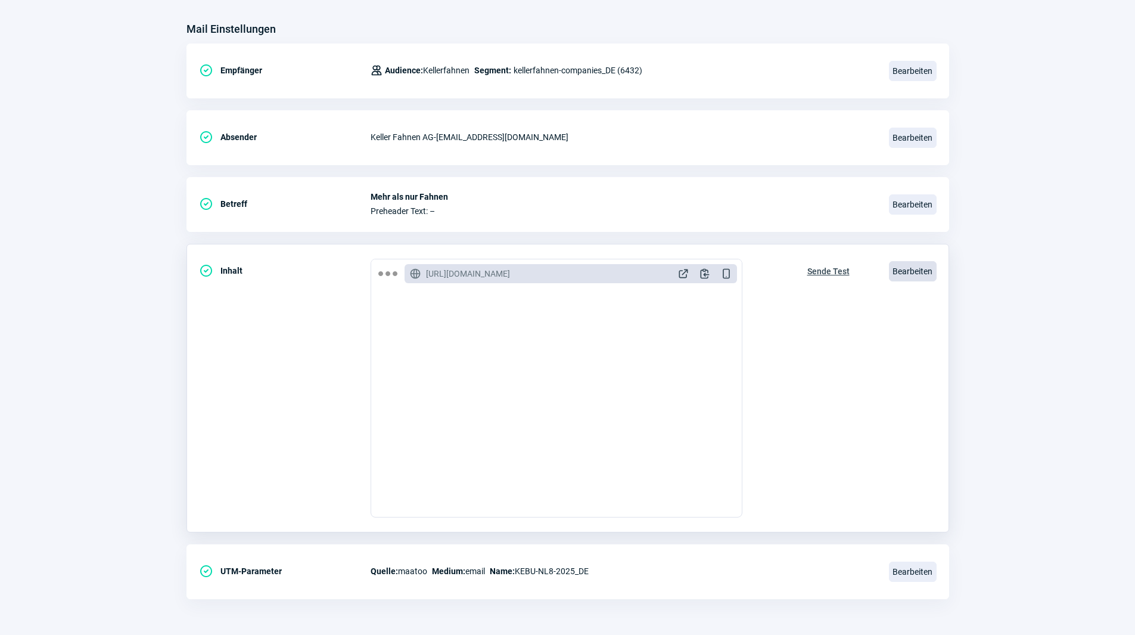
click at [906, 269] on span "Bearbeiten" at bounding box center [913, 271] width 48 height 20
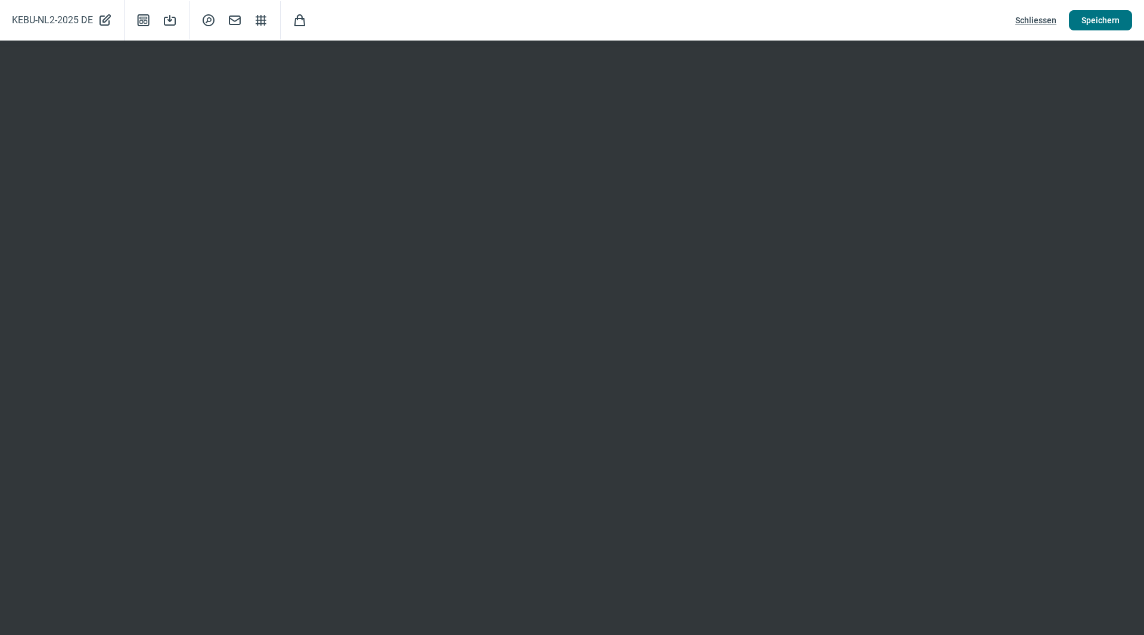
click at [1099, 15] on span "Speichern" at bounding box center [1100, 20] width 38 height 19
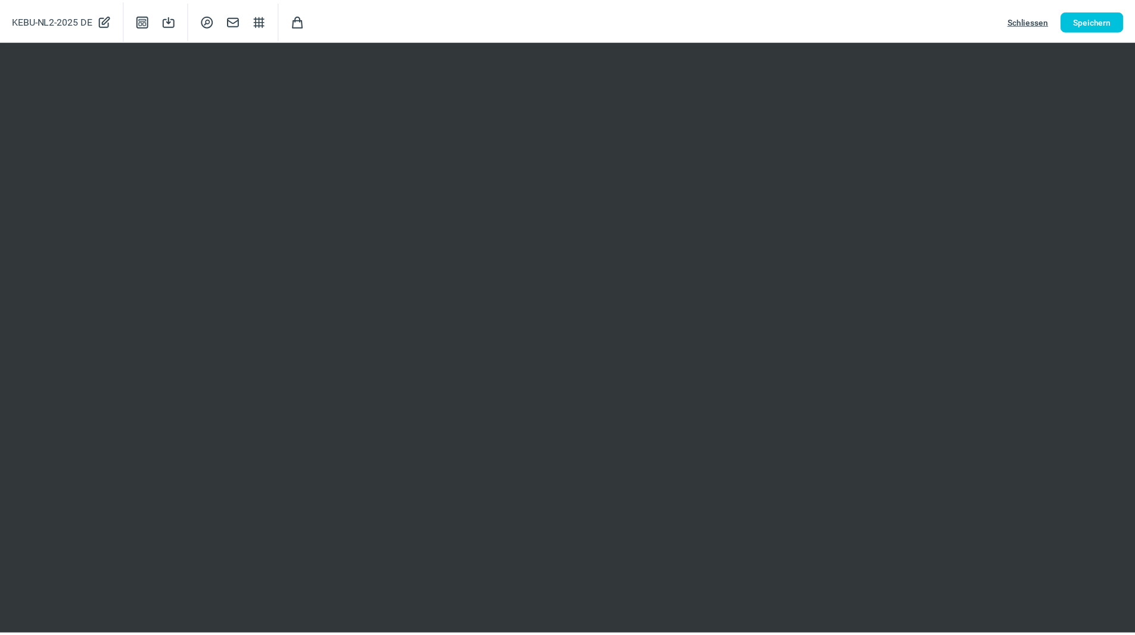
scroll to position [0, 0]
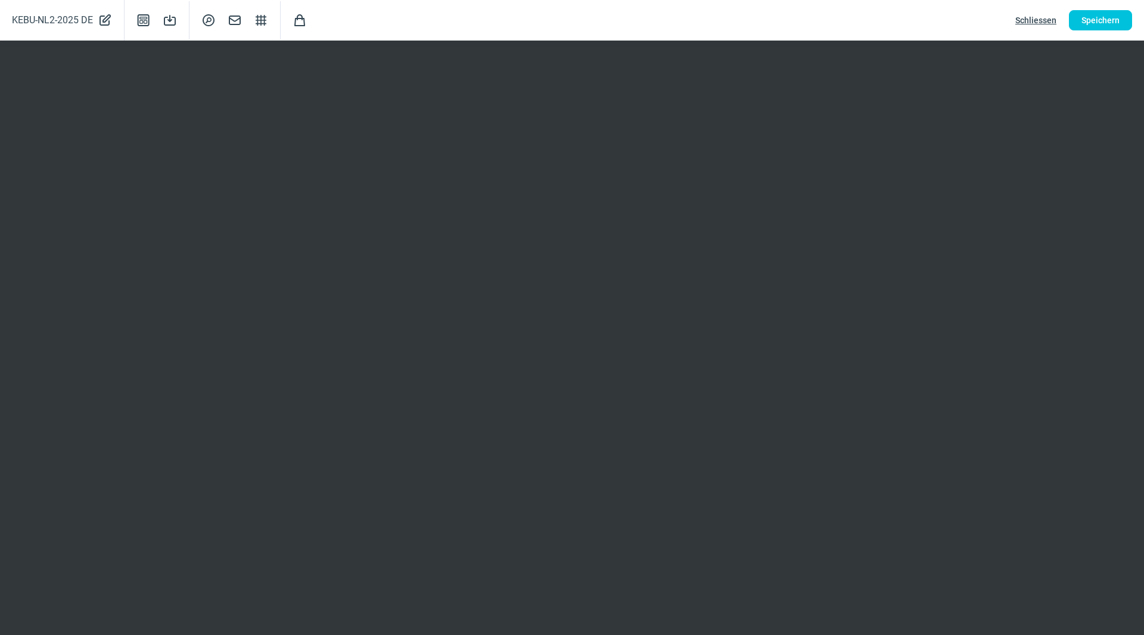
click at [1028, 21] on span "Schliessen" at bounding box center [1035, 20] width 41 height 19
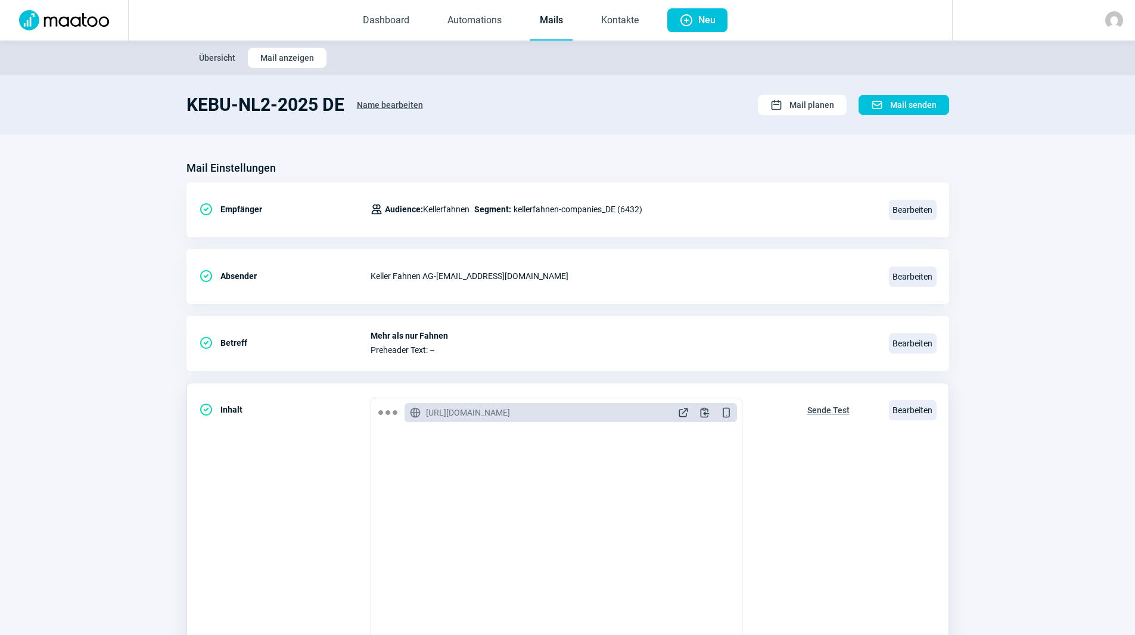
click at [830, 409] on span "Sende Test" at bounding box center [828, 409] width 42 height 19
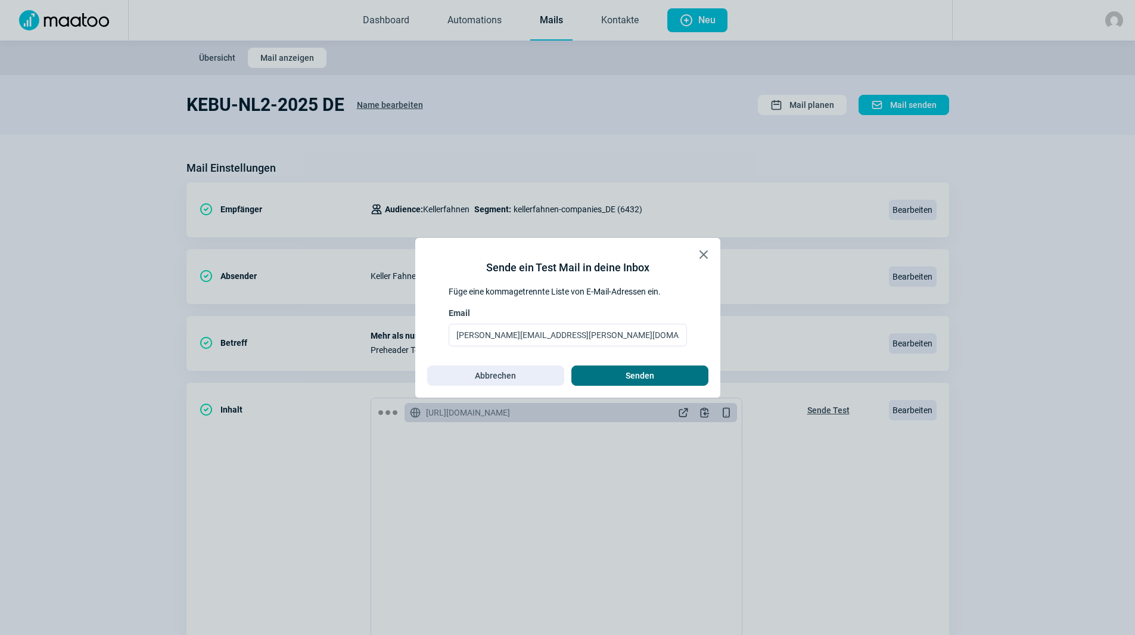
click at [658, 374] on span "Senden" at bounding box center [640, 375] width 112 height 19
